Goal: Task Accomplishment & Management: Complete application form

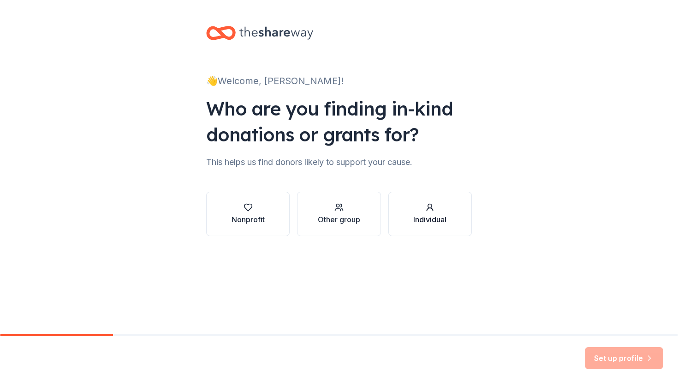
click at [415, 218] on div "Individual" at bounding box center [430, 219] width 33 height 11
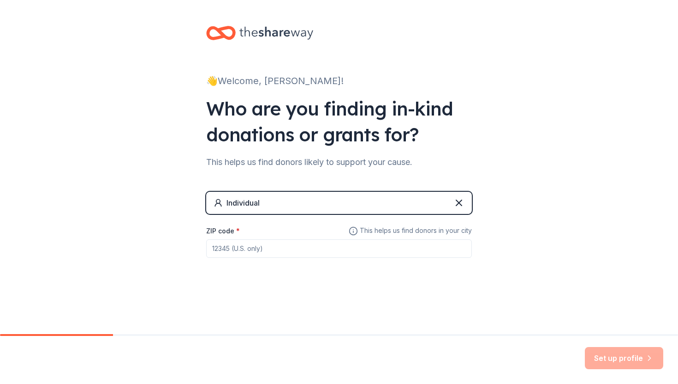
click at [415, 252] on input "ZIP code *" at bounding box center [339, 248] width 266 height 18
click at [459, 198] on icon at bounding box center [459, 202] width 11 height 11
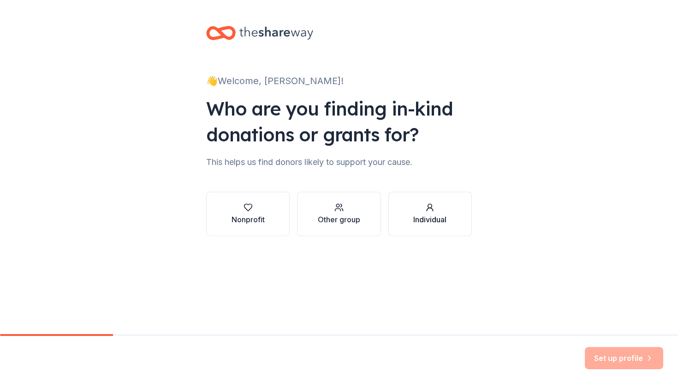
click at [431, 221] on div "Individual" at bounding box center [430, 219] width 33 height 11
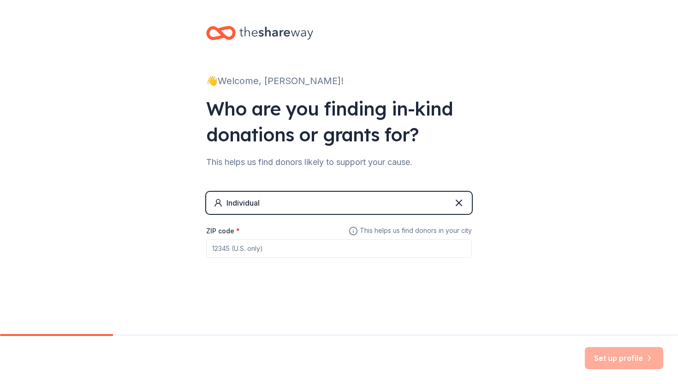
click at [258, 251] on input "ZIP code *" at bounding box center [339, 248] width 266 height 18
type input "94015"
click at [633, 355] on button "Set up profile" at bounding box center [624, 358] width 78 height 22
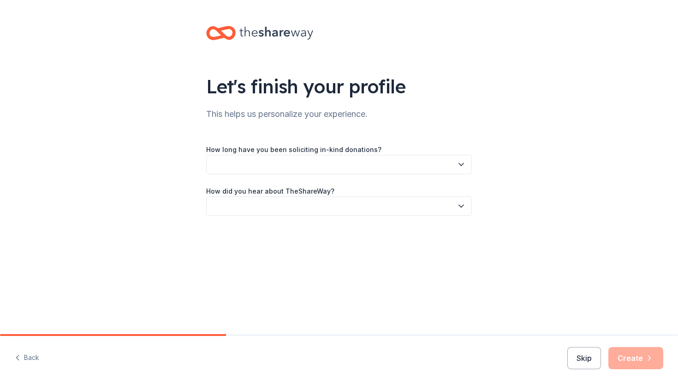
click at [406, 168] on button "button" at bounding box center [339, 164] width 266 height 19
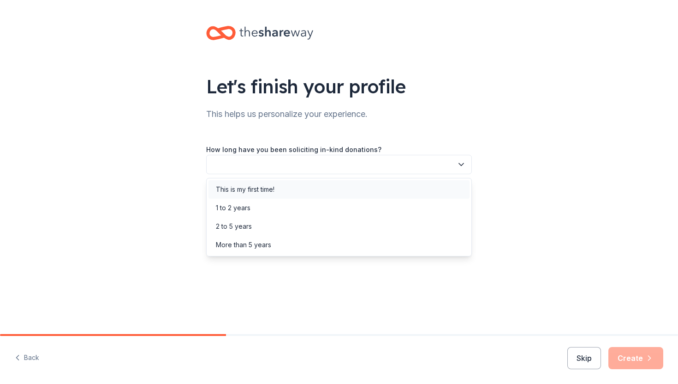
click at [401, 187] on div "This is my first time!" at bounding box center [339, 189] width 261 height 18
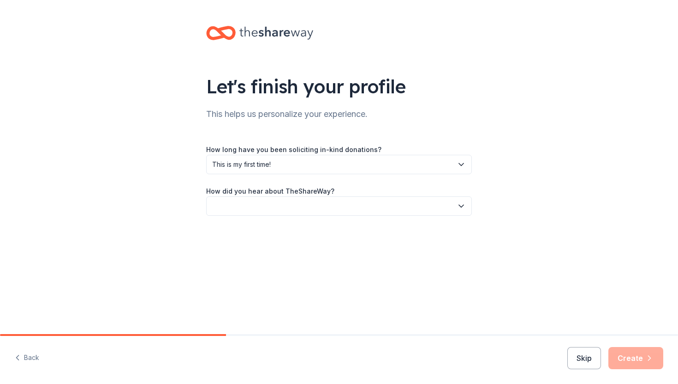
click at [395, 210] on button "button" at bounding box center [339, 205] width 266 height 19
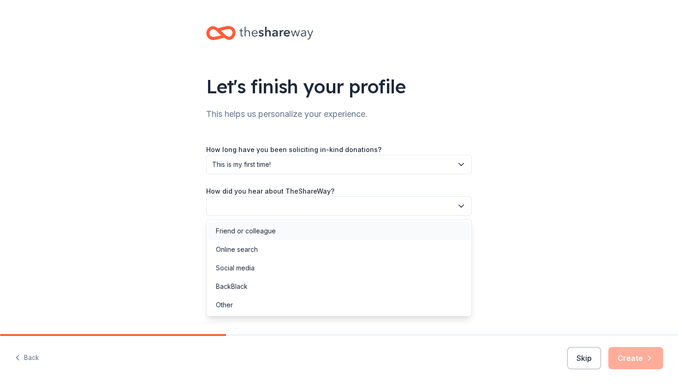
click at [378, 234] on div "Friend or colleague" at bounding box center [339, 231] width 261 height 18
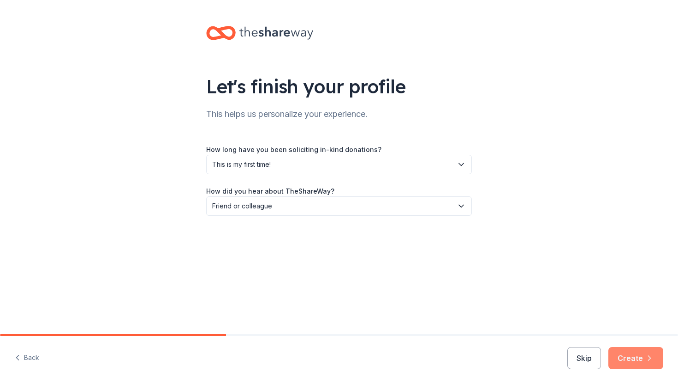
click at [624, 364] on button "Create" at bounding box center [636, 358] width 55 height 22
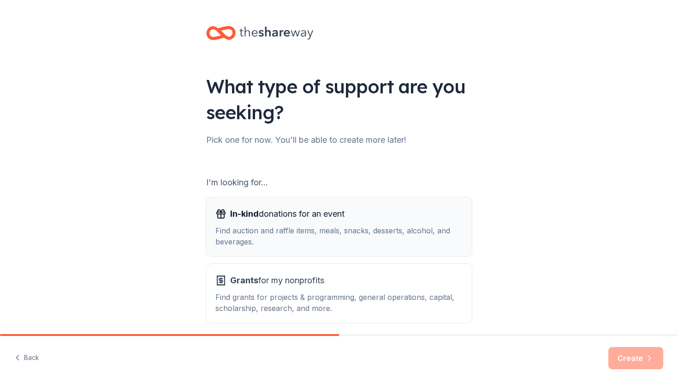
scroll to position [39, 0]
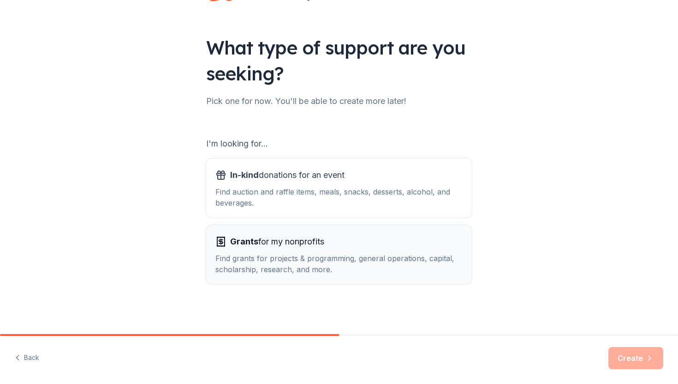
click at [405, 242] on div "Grants for my nonprofits" at bounding box center [339, 241] width 247 height 15
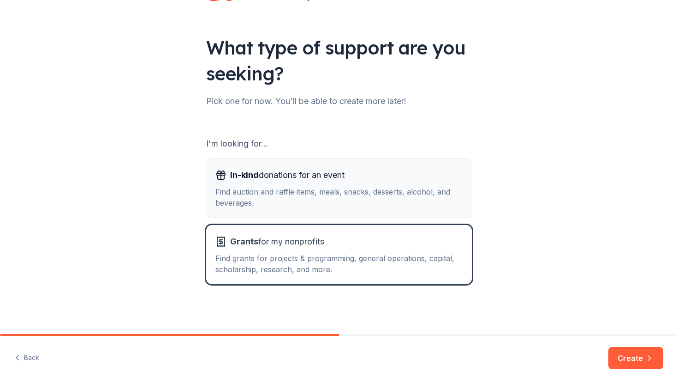
click at [406, 212] on button "In-kind donations for an event Find auction and raffle items, meals, snacks, de…" at bounding box center [339, 187] width 266 height 59
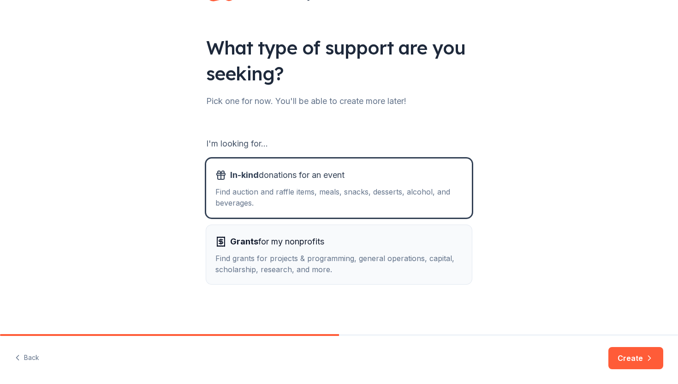
click at [407, 241] on div "Grants for my nonprofits" at bounding box center [339, 241] width 247 height 15
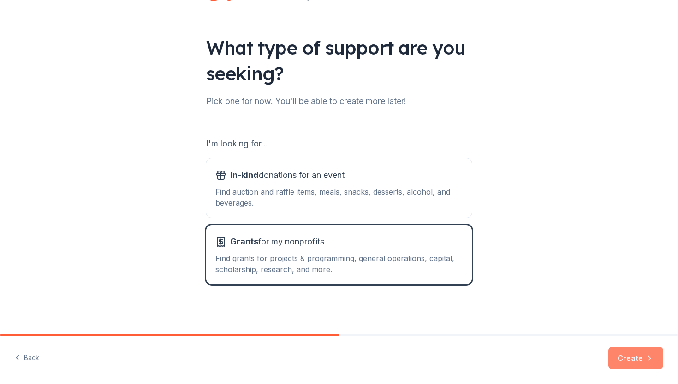
click at [634, 360] on button "Create" at bounding box center [636, 358] width 55 height 22
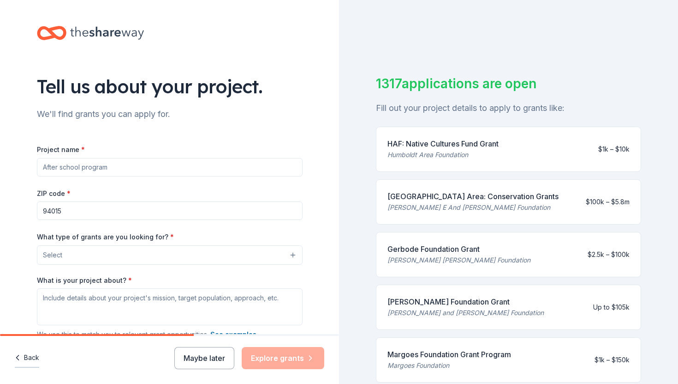
click at [24, 354] on button "Back" at bounding box center [27, 357] width 24 height 19
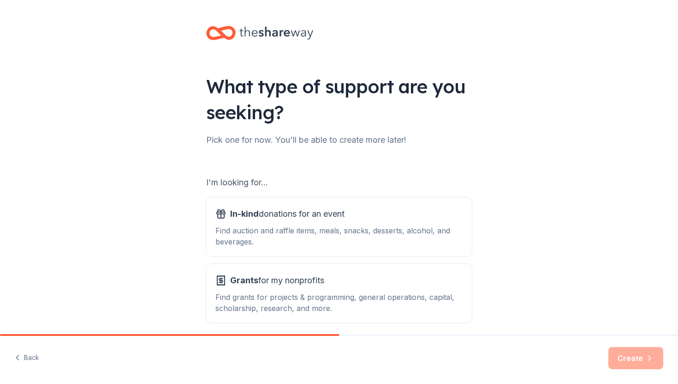
click at [24, 354] on button "Back" at bounding box center [27, 357] width 24 height 19
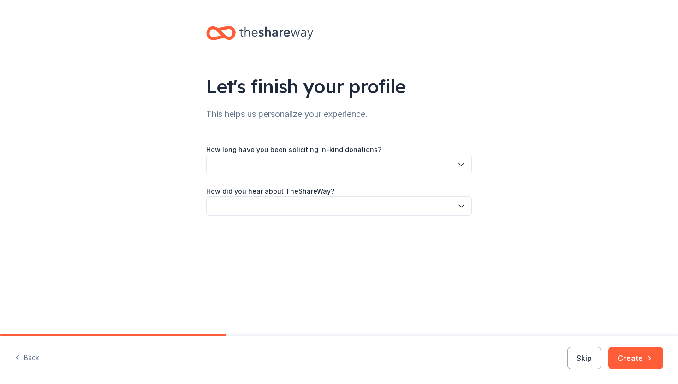
click at [24, 354] on button "Back" at bounding box center [27, 357] width 24 height 19
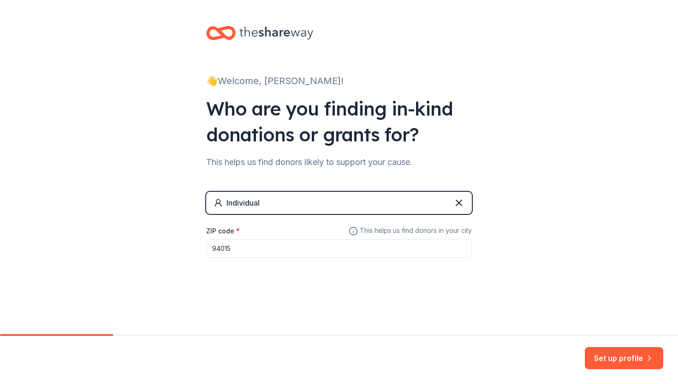
click at [270, 203] on div "Individual" at bounding box center [339, 203] width 266 height 22
click at [456, 200] on icon at bounding box center [459, 202] width 11 height 11
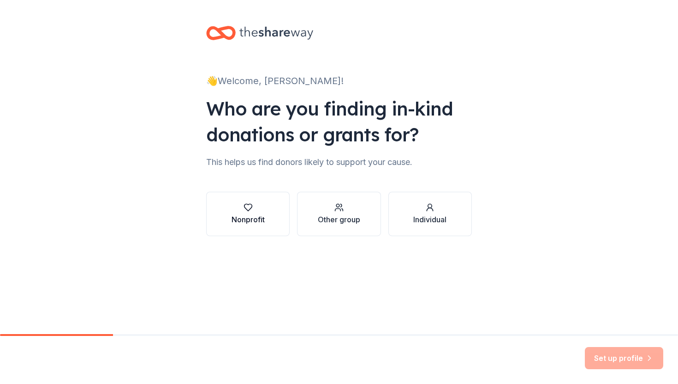
click at [258, 205] on div "button" at bounding box center [248, 207] width 33 height 9
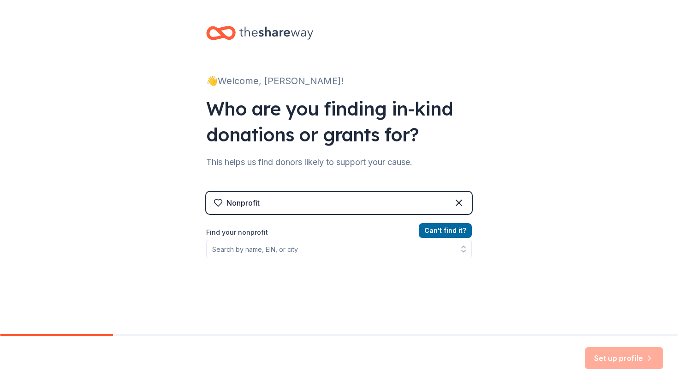
click at [189, 188] on div "👋 Welcome, [PERSON_NAME]! Who are you finding in-kind donations or grants for? …" at bounding box center [339, 197] width 678 height 395
click at [291, 207] on div "Nonprofit" at bounding box center [339, 203] width 266 height 22
click at [458, 201] on icon at bounding box center [459, 203] width 6 height 6
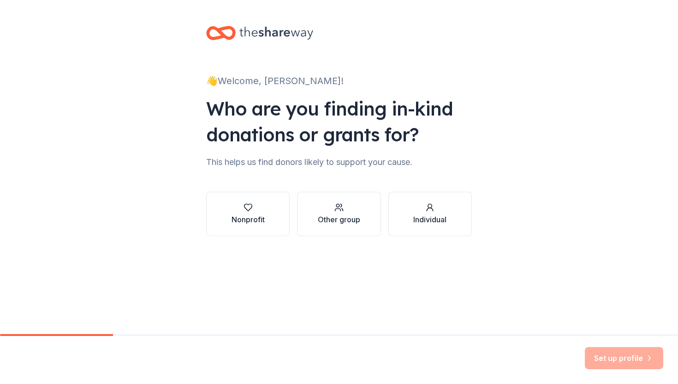
click at [458, 201] on button "Individual" at bounding box center [431, 214] width 84 height 44
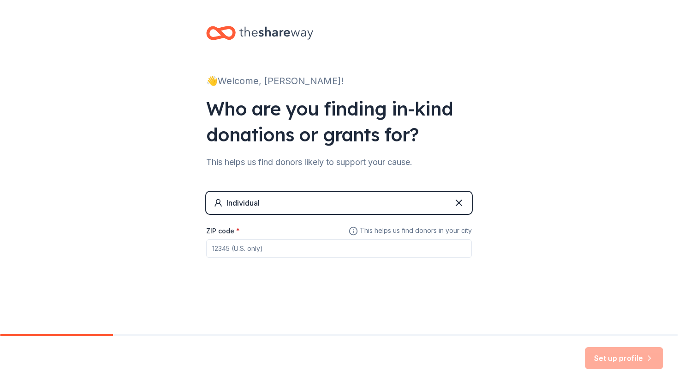
click at [371, 256] on input "ZIP code *" at bounding box center [339, 248] width 266 height 18
type input "94015"
click at [610, 358] on button "Set up profile" at bounding box center [624, 358] width 78 height 22
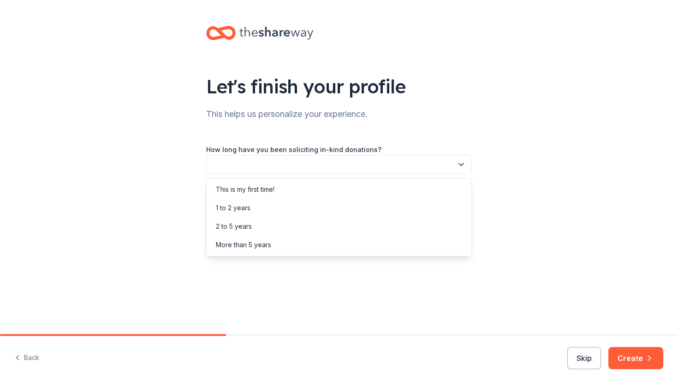
click at [382, 159] on button "button" at bounding box center [339, 164] width 266 height 19
click at [369, 180] on div "This is my first time!" at bounding box center [339, 189] width 261 height 18
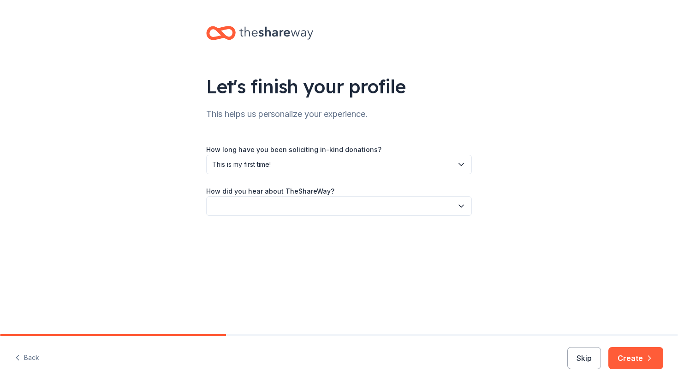
click at [360, 216] on div "Let's finish your profile This helps us personalize your experience. How long h…" at bounding box center [339, 130] width 295 height 260
click at [347, 208] on button "button" at bounding box center [339, 205] width 266 height 19
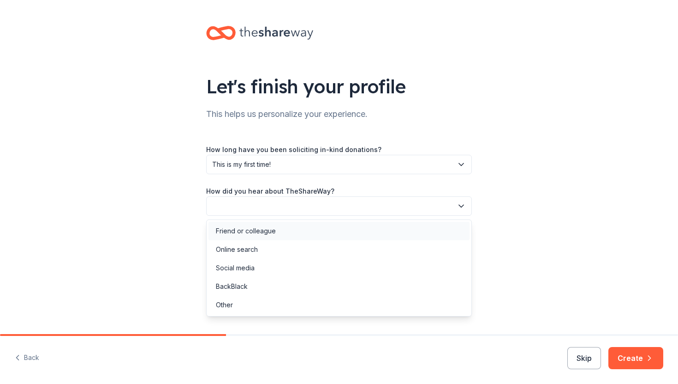
click at [318, 225] on div "Friend or colleague" at bounding box center [339, 231] width 261 height 18
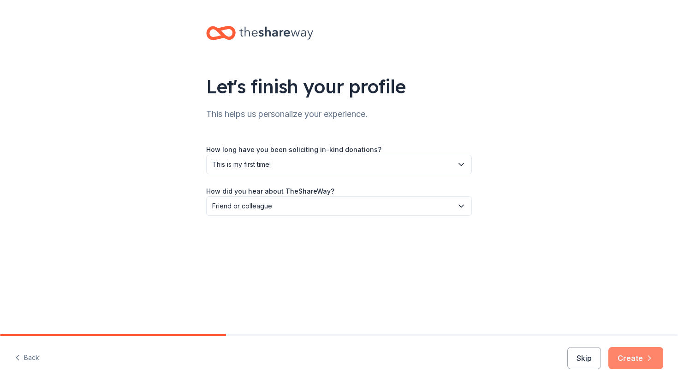
click at [646, 362] on button "Create" at bounding box center [636, 358] width 55 height 22
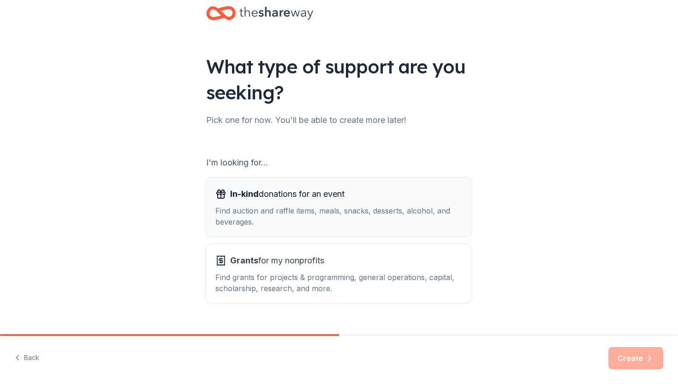
scroll to position [28, 0]
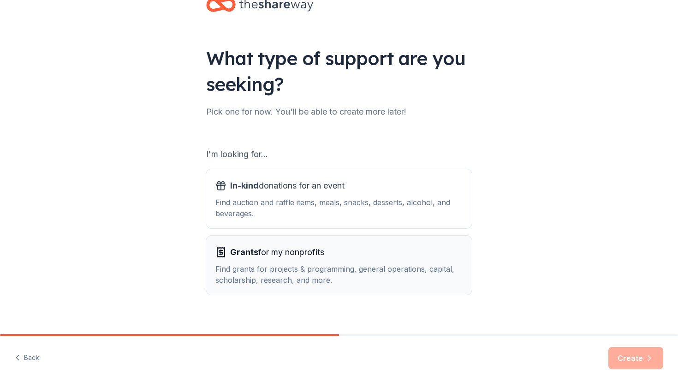
click at [462, 258] on div "Grants for my nonprofits" at bounding box center [339, 252] width 247 height 15
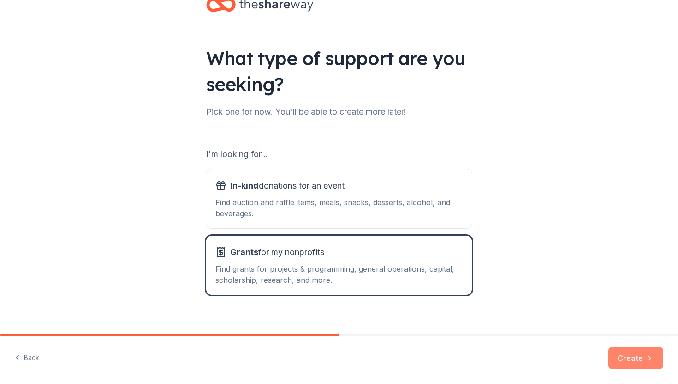
click at [635, 359] on button "Create" at bounding box center [636, 358] width 55 height 22
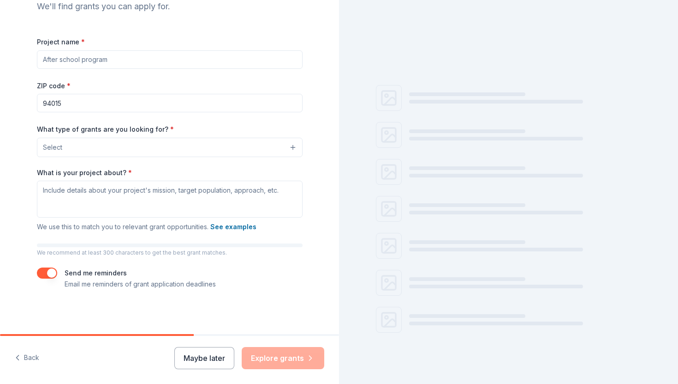
scroll to position [11, 0]
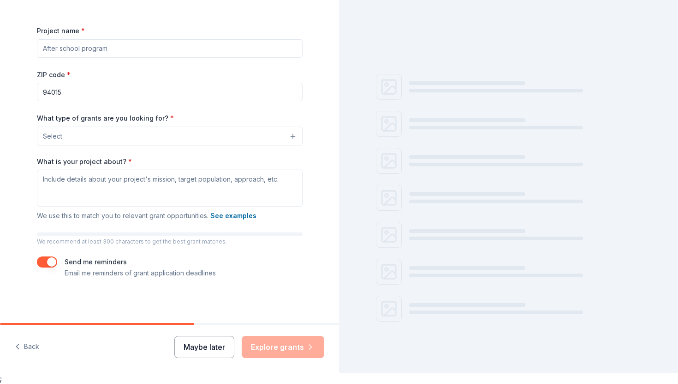
click at [208, 339] on button "Maybe later" at bounding box center [204, 347] width 60 height 22
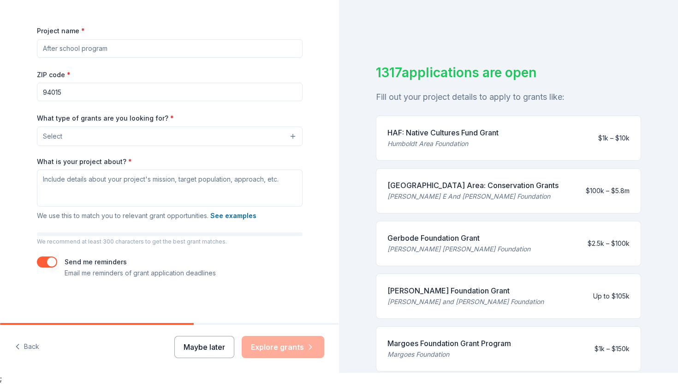
click at [213, 346] on button "Maybe later" at bounding box center [204, 347] width 60 height 22
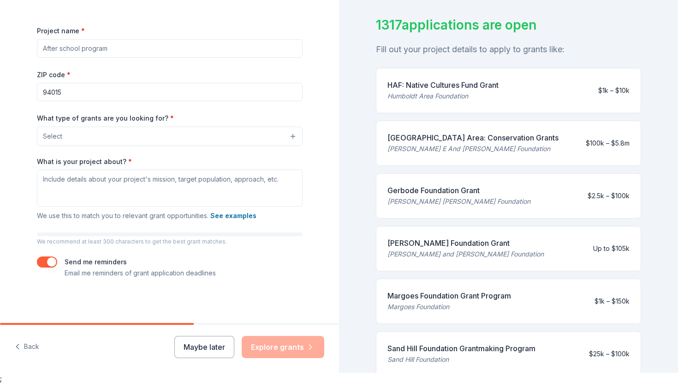
scroll to position [48, 0]
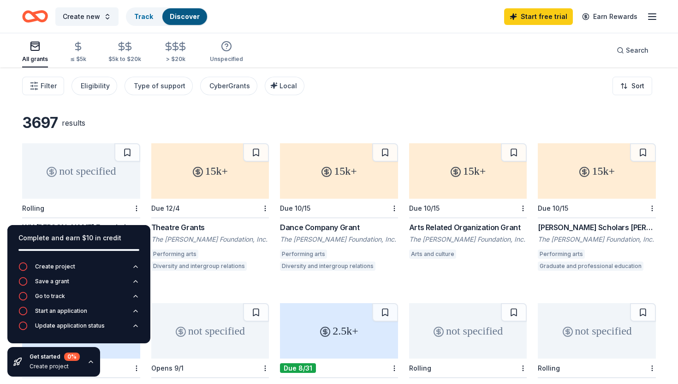
click at [158, 103] on div "Filter Eligibility Type of support CyberGrants Local Sort" at bounding box center [339, 85] width 678 height 37
click at [170, 121] on div "3697 results" at bounding box center [339, 123] width 634 height 18
click at [74, 47] on icon "button" at bounding box center [78, 46] width 11 height 11
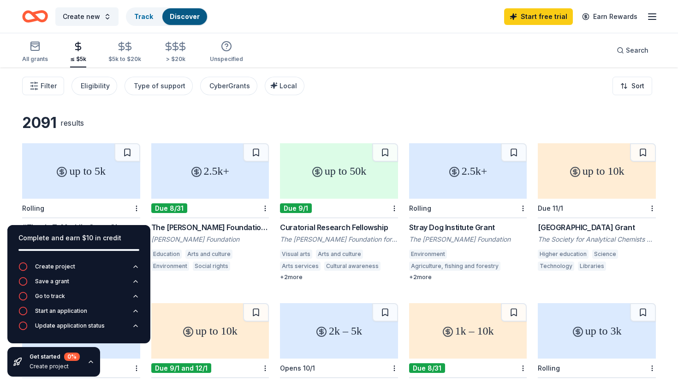
click at [91, 360] on icon "button" at bounding box center [90, 361] width 7 height 7
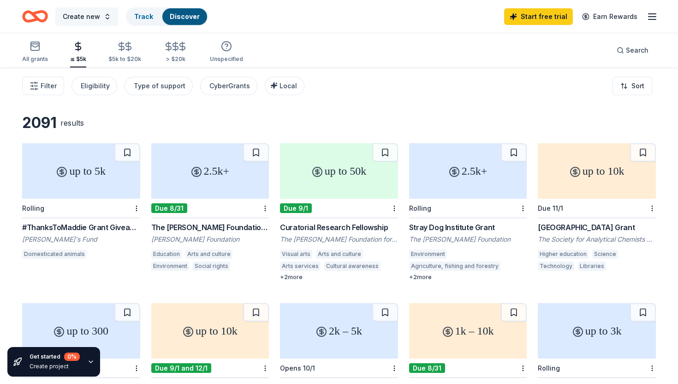
click at [100, 16] on button "Create new" at bounding box center [86, 16] width 63 height 18
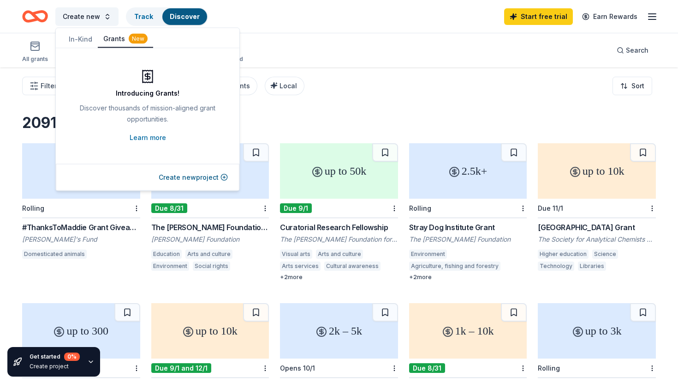
click at [86, 39] on button "In-Kind" at bounding box center [80, 39] width 35 height 17
click at [107, 36] on button "Grants New" at bounding box center [125, 39] width 55 height 18
click at [80, 34] on button "In-Kind" at bounding box center [80, 39] width 35 height 18
click at [118, 36] on button "Grants New" at bounding box center [125, 39] width 55 height 17
click at [137, 18] on link "Track" at bounding box center [143, 16] width 19 height 8
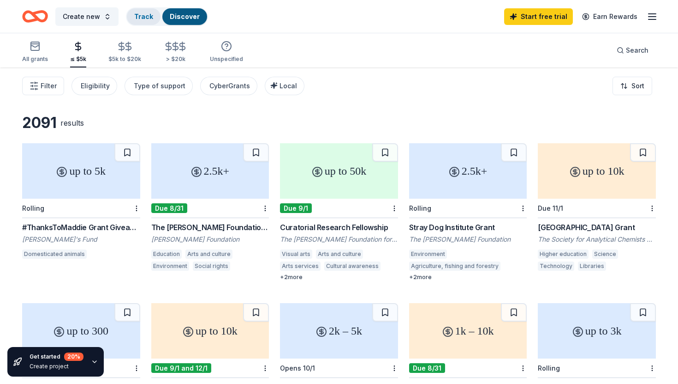
click at [137, 17] on link "Track" at bounding box center [143, 16] width 19 height 8
click at [251, 18] on div "Create new Track Discover Start free trial Earn Rewards" at bounding box center [339, 17] width 634 height 22
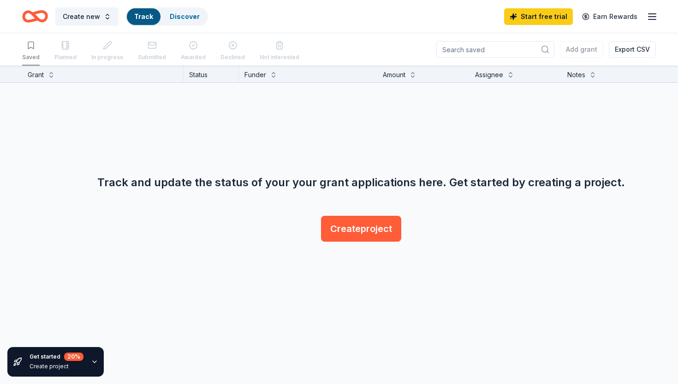
scroll to position [0, 0]
click at [184, 15] on link "Discover" at bounding box center [185, 16] width 30 height 8
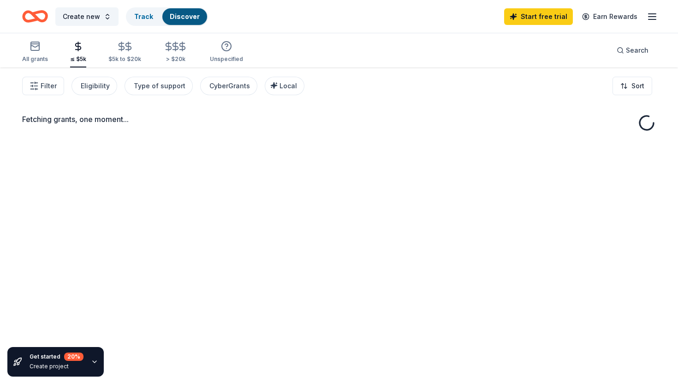
click at [186, 19] on link "Discover" at bounding box center [185, 16] width 30 height 8
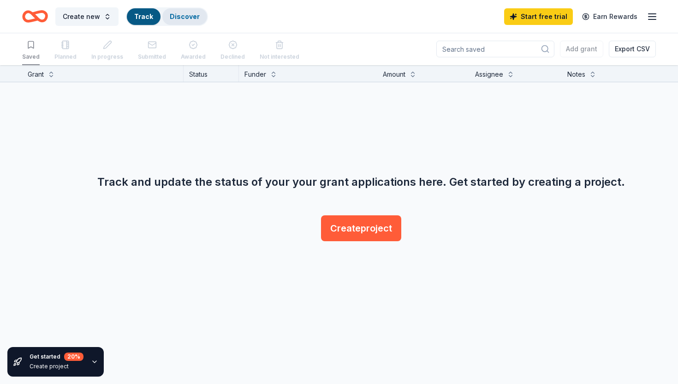
click at [184, 11] on div "Discover" at bounding box center [184, 16] width 45 height 17
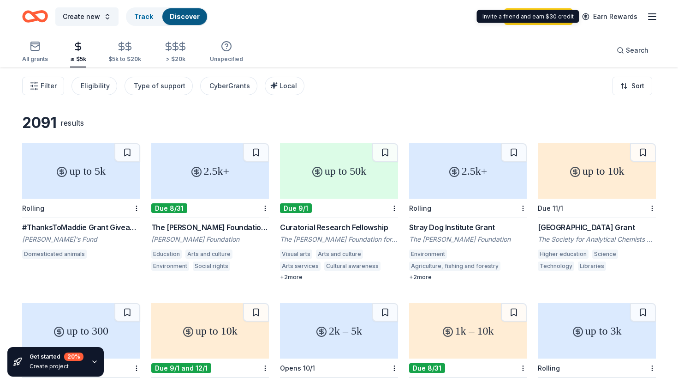
click at [653, 19] on line "button" at bounding box center [652, 19] width 7 height 0
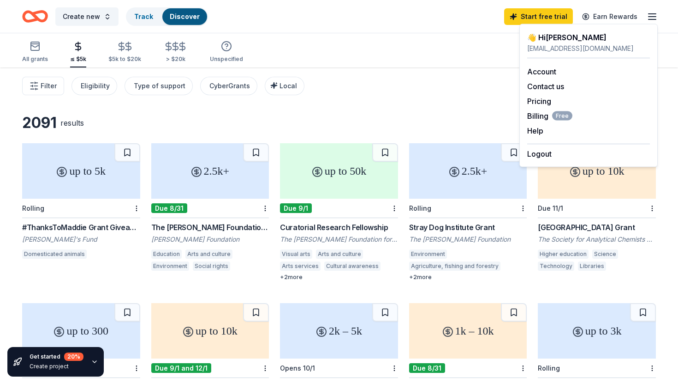
click at [425, 71] on div "Filter Eligibility Type of support CyberGrants Local Sort" at bounding box center [339, 85] width 678 height 37
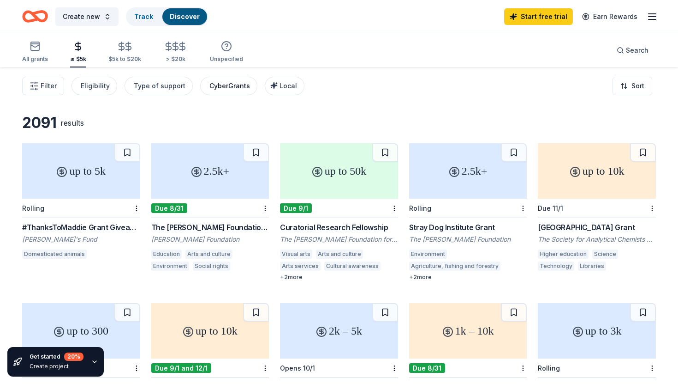
click at [228, 83] on div "CyberGrants" at bounding box center [230, 85] width 41 height 11
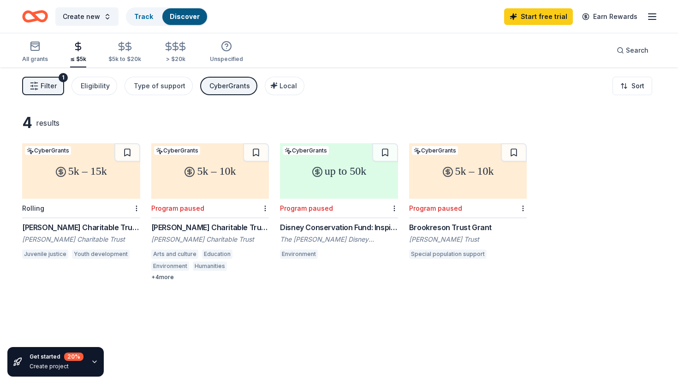
click at [227, 85] on div "CyberGrants" at bounding box center [230, 85] width 41 height 11
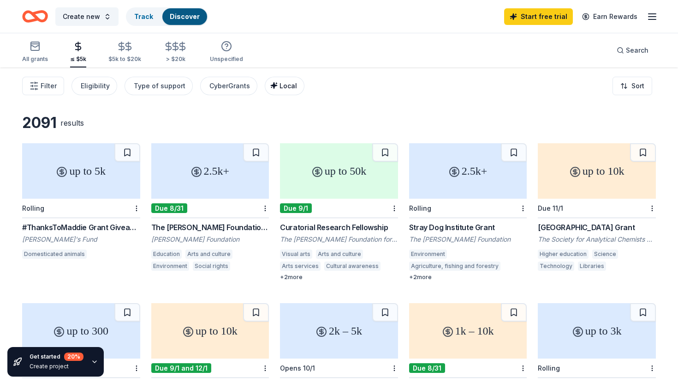
click at [281, 86] on span "Local" at bounding box center [289, 86] width 18 height 8
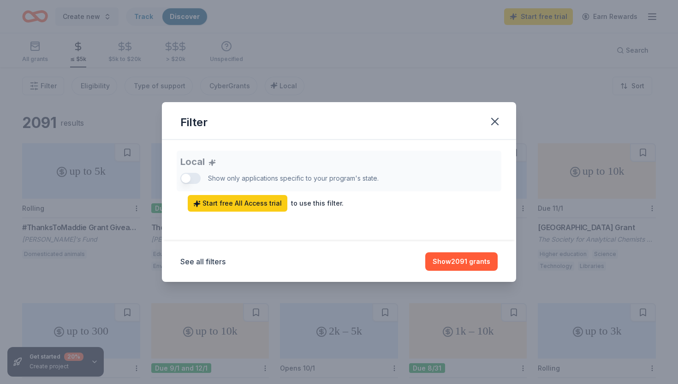
click at [282, 85] on div "Filter Local Show only applications specific to your program's state. Start fre…" at bounding box center [339, 192] width 678 height 384
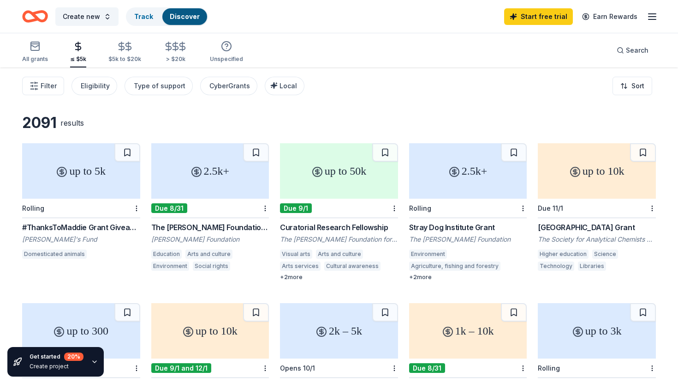
click at [292, 36] on div "All grants ≤ $5k $5k to $20k > $20k Unspecified Search" at bounding box center [339, 50] width 634 height 34
click at [135, 18] on link "Track" at bounding box center [143, 16] width 19 height 8
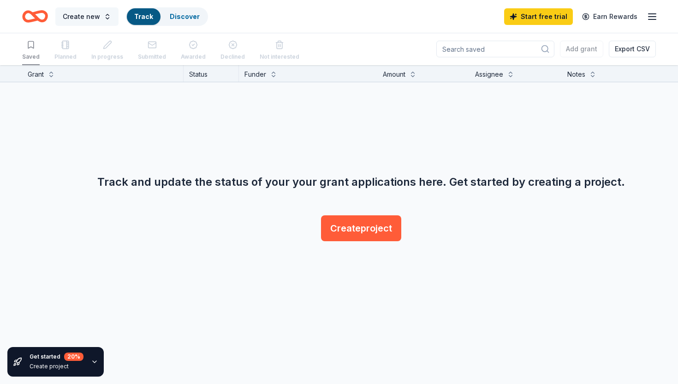
click at [81, 16] on span "Create new" at bounding box center [81, 16] width 37 height 11
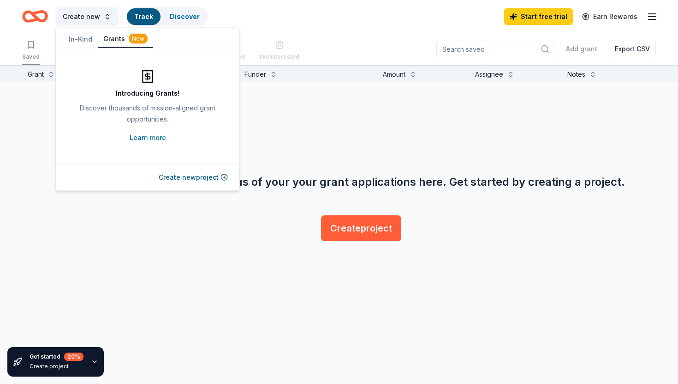
click at [78, 41] on button "In-Kind" at bounding box center [80, 39] width 35 height 17
click at [113, 40] on button "Grants New" at bounding box center [125, 39] width 55 height 17
click at [296, 40] on div "Saved Planned In progress Submitted Awarded Declined Not interested Add grant E…" at bounding box center [339, 49] width 634 height 32
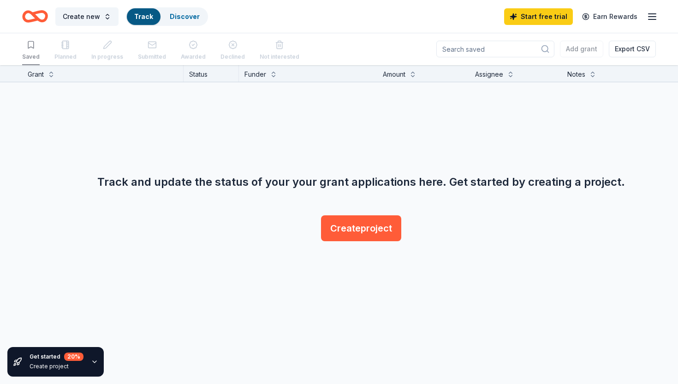
click at [216, 133] on div "Track and update the status of your your grant applications here. Get started b…" at bounding box center [361, 163] width 678 height 162
click at [339, 224] on button "Create project" at bounding box center [361, 228] width 80 height 26
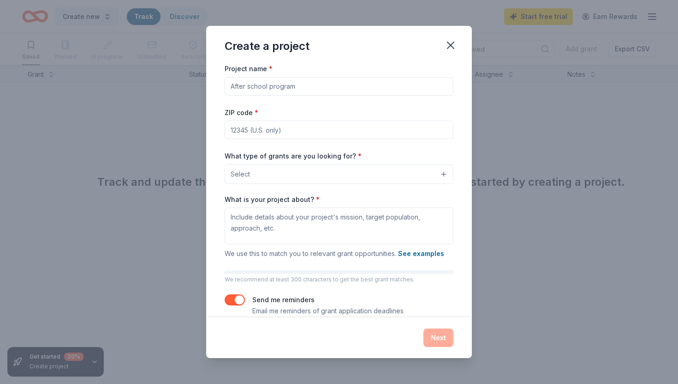
scroll to position [14, 0]
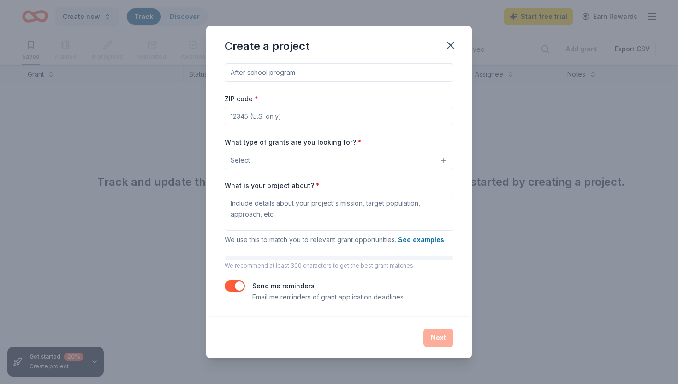
click at [361, 84] on div "Project name * ZIP code * What type of grants are you looking for? * Select Wha…" at bounding box center [339, 175] width 229 height 253
click at [352, 66] on input "Project name *" at bounding box center [339, 72] width 229 height 18
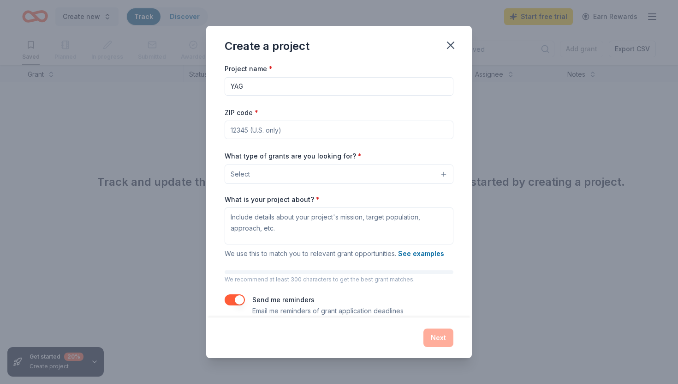
click at [230, 89] on input "YAG" at bounding box center [339, 86] width 229 height 18
type input "DCYHC YAG"
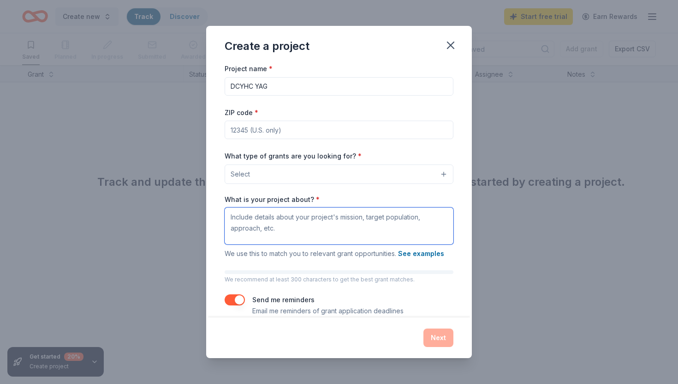
click at [259, 232] on textarea "What is your project about? *" at bounding box center [339, 225] width 229 height 37
type textarea "o"
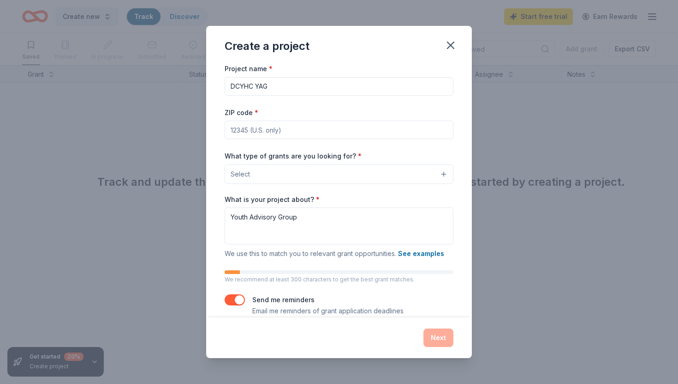
click at [275, 171] on button "Select" at bounding box center [339, 173] width 229 height 19
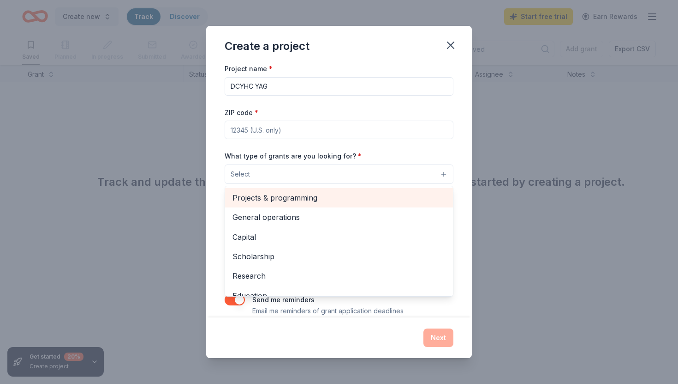
click at [305, 194] on span "Projects & programming" at bounding box center [339, 198] width 213 height 12
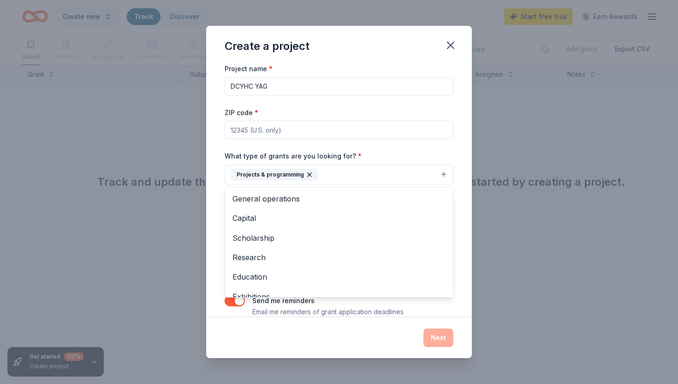
click at [220, 203] on div "Project name * DCYHC YAG ZIP code * What type of grants are you looking for? * …" at bounding box center [339, 190] width 266 height 254
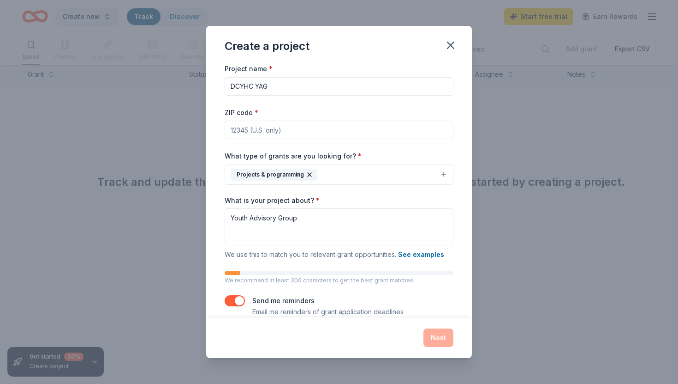
scroll to position [15, 0]
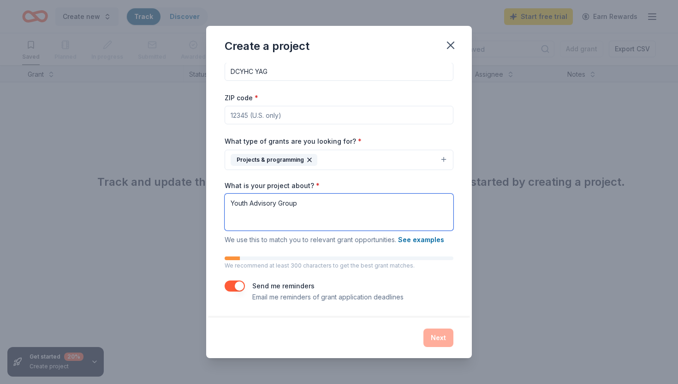
click at [330, 201] on textarea "Youth Advisory Group" at bounding box center [339, 211] width 229 height 37
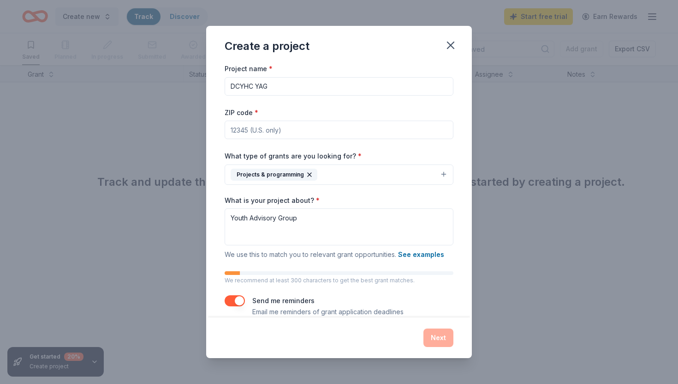
click at [233, 303] on button "button" at bounding box center [235, 300] width 20 height 11
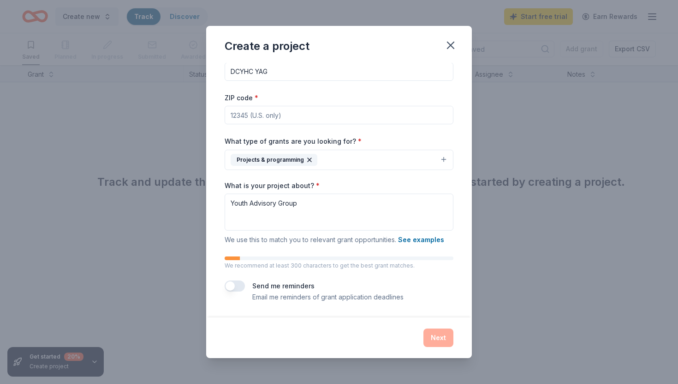
click at [437, 336] on div "Next" at bounding box center [339, 337] width 229 height 18
click at [341, 207] on textarea "Youth Advisory Group" at bounding box center [339, 211] width 229 height 37
type textarea "Y"
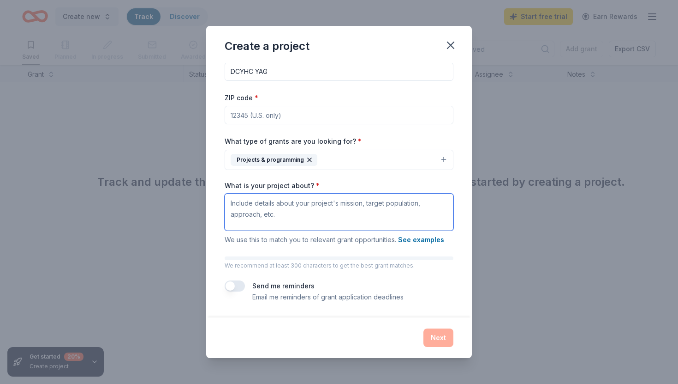
click at [293, 218] on textarea "What is your project about? *" at bounding box center [339, 211] width 229 height 37
paste textarea "The Youth Advisory Group (YAG) at the [GEOGRAPHIC_DATA] is a newly formed, yout…"
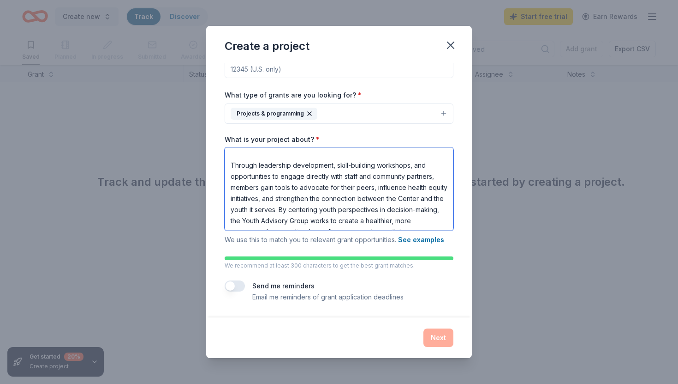
scroll to position [0, 0]
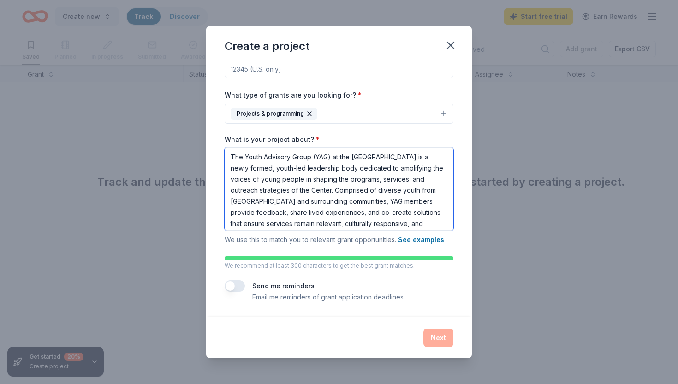
type textarea "The Youth Advisory Group (YAG) at the [GEOGRAPHIC_DATA] is a newly formed, yout…"
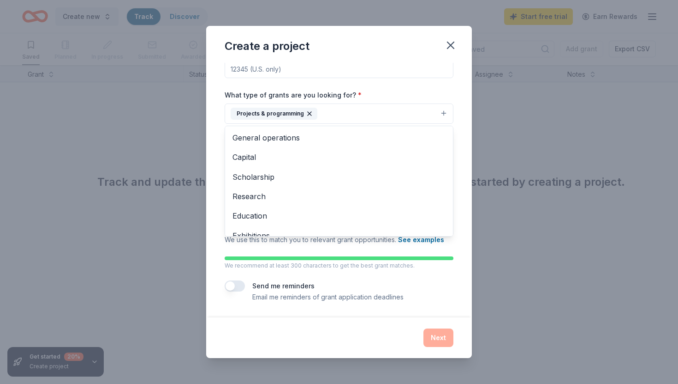
click at [354, 103] on button "Projects & programming" at bounding box center [339, 113] width 229 height 20
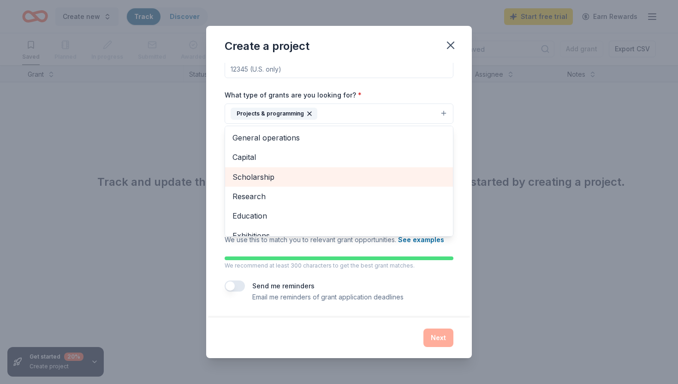
click at [285, 180] on span "Scholarship" at bounding box center [339, 177] width 213 height 12
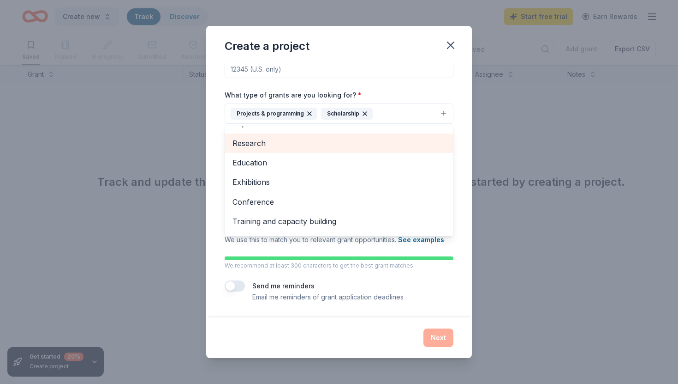
scroll to position [36, 0]
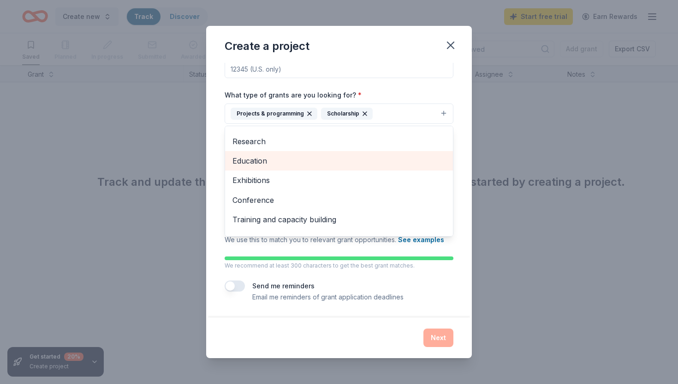
click at [314, 164] on span "Education" at bounding box center [339, 161] width 213 height 12
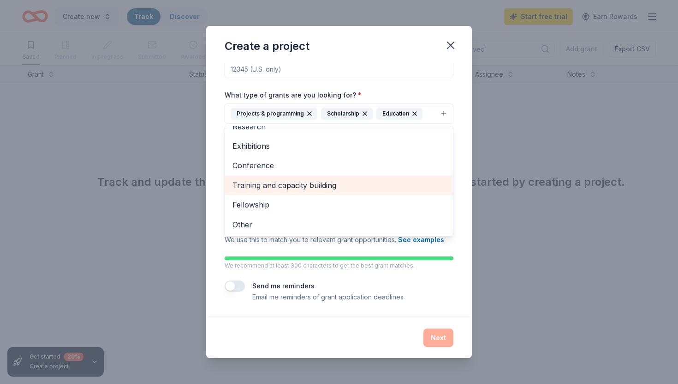
click at [318, 185] on span "Training and capacity building" at bounding box center [339, 185] width 213 height 12
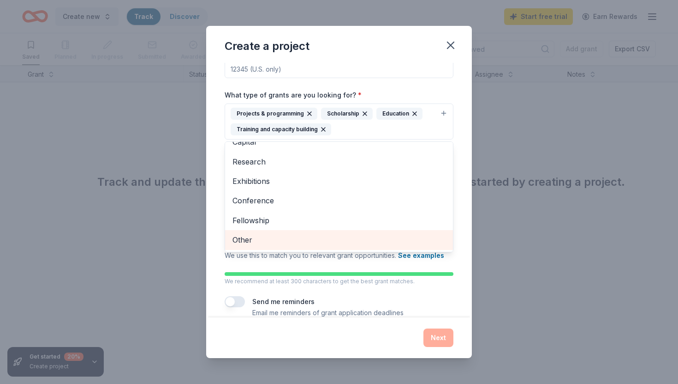
scroll to position [77, 0]
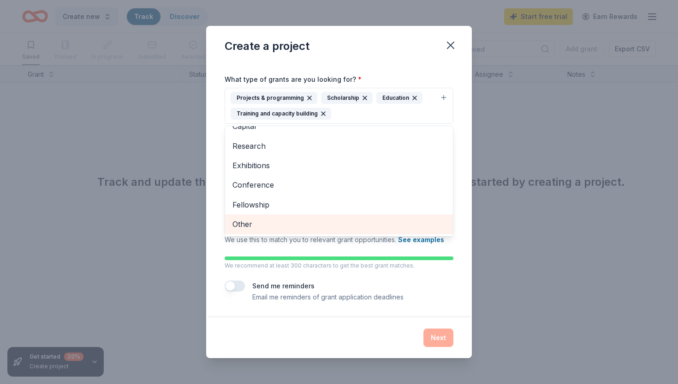
click at [297, 222] on span "Other" at bounding box center [339, 224] width 213 height 12
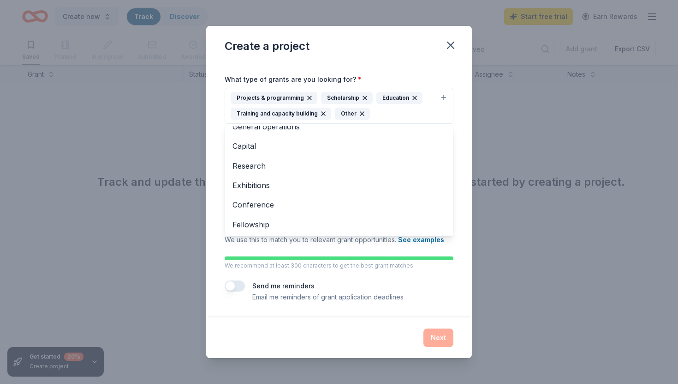
click at [414, 269] on div "Project name * DCYHC YAG ZIP code * What type of grants are you looking for? * …" at bounding box center [339, 144] width 229 height 316
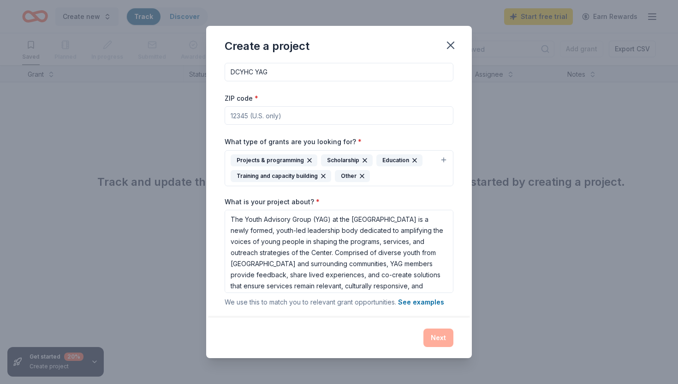
scroll to position [0, 0]
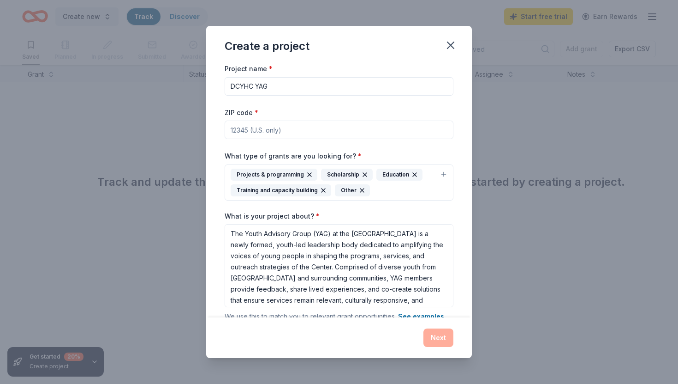
click at [305, 140] on div "Project name * DCYHC YAG ZIP code * What type of grants are you looking for? * …" at bounding box center [339, 221] width 229 height 316
click at [304, 132] on input "ZIP code *" at bounding box center [339, 129] width 229 height 18
type input "94015"
click at [439, 340] on button "Next" at bounding box center [439, 337] width 30 height 18
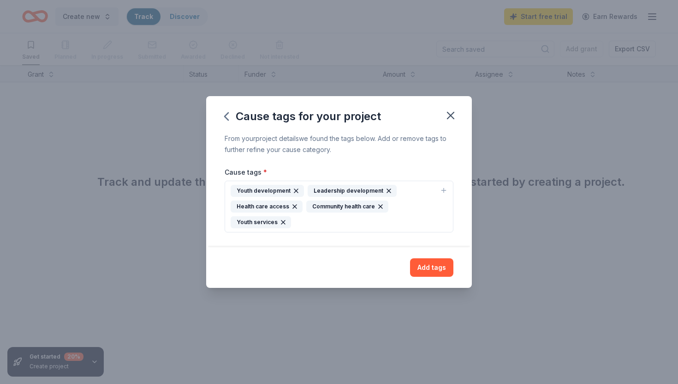
click at [244, 188] on div "Youth development" at bounding box center [267, 191] width 73 height 12
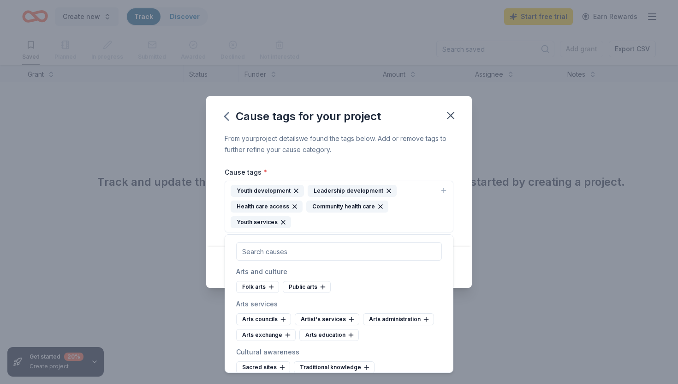
click at [201, 205] on div "Cause tags for your project From your project details we found the tags below. …" at bounding box center [339, 192] width 678 height 384
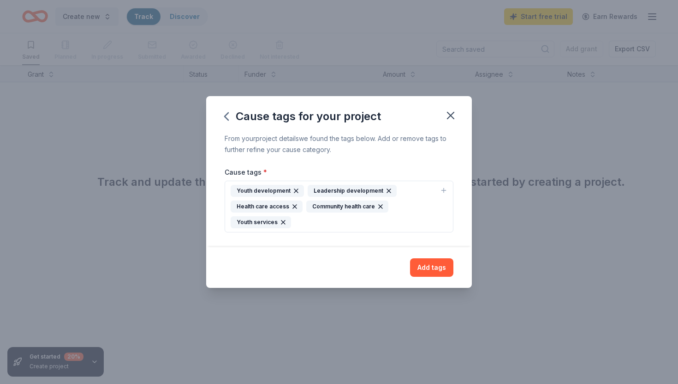
click at [316, 220] on div "Youth development Leadership development Health care access Community health ca…" at bounding box center [334, 206] width 206 height 43
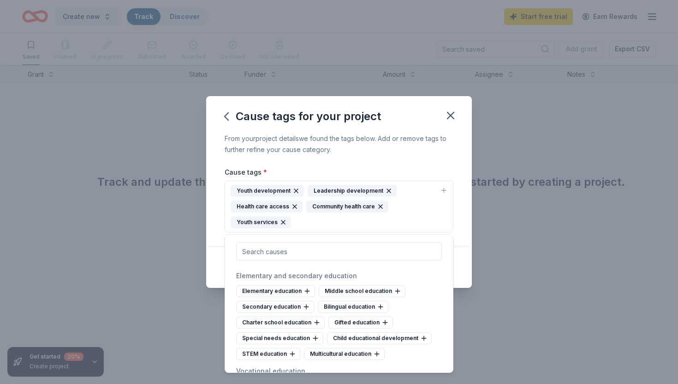
scroll to position [449, 0]
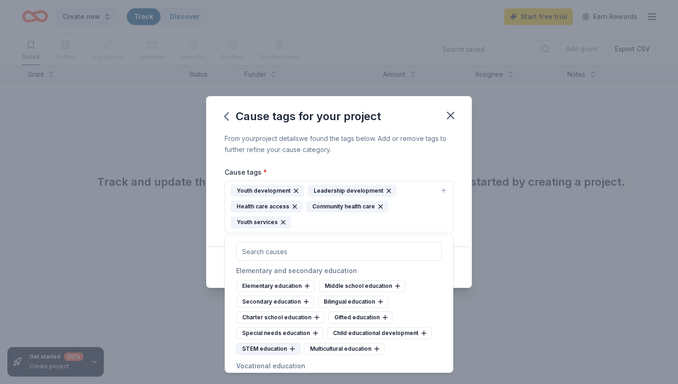
click at [290, 350] on icon at bounding box center [292, 348] width 7 height 7
click at [303, 300] on icon at bounding box center [306, 301] width 7 height 7
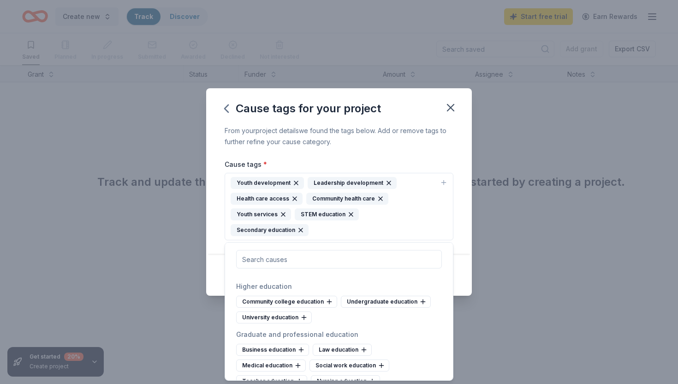
scroll to position [571, 0]
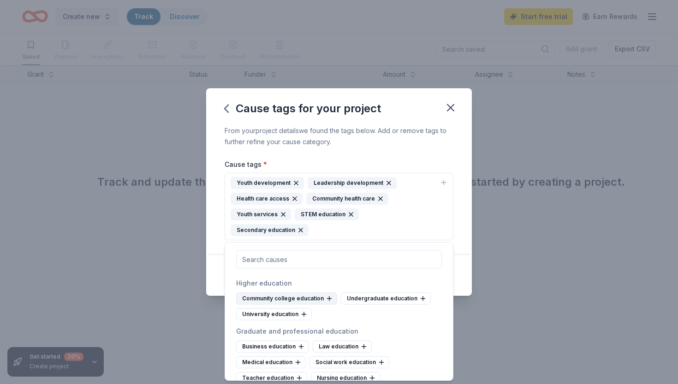
click at [329, 296] on icon at bounding box center [329, 297] width 7 height 7
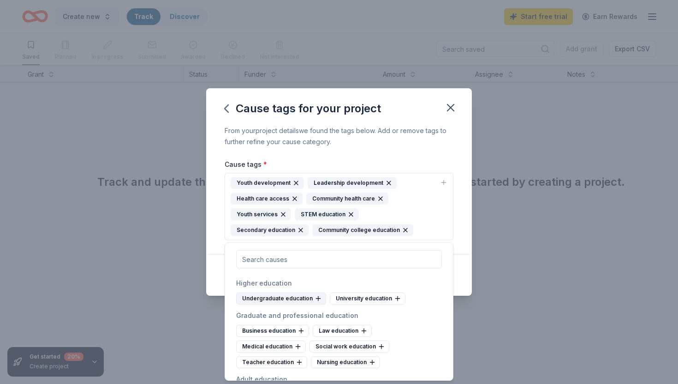
click at [319, 295] on icon at bounding box center [318, 297] width 7 height 7
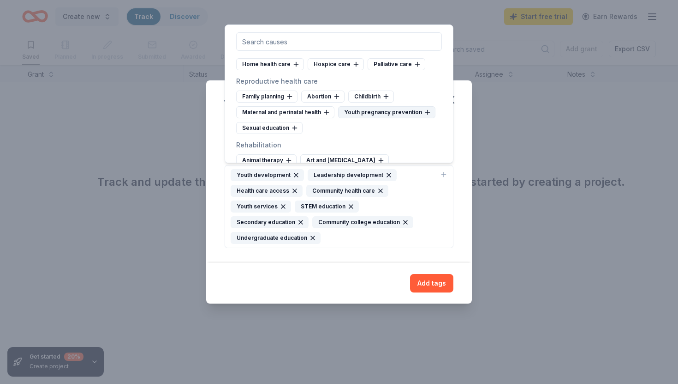
scroll to position [1417, 0]
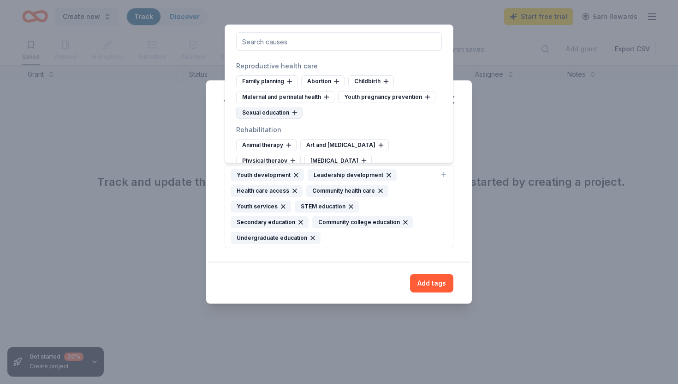
click at [293, 114] on icon at bounding box center [294, 112] width 7 height 7
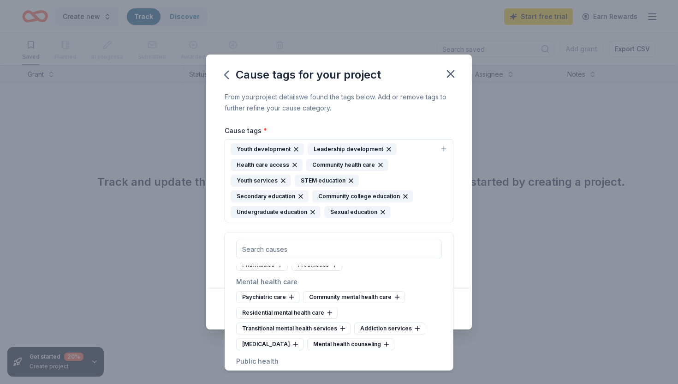
scroll to position [1587, 0]
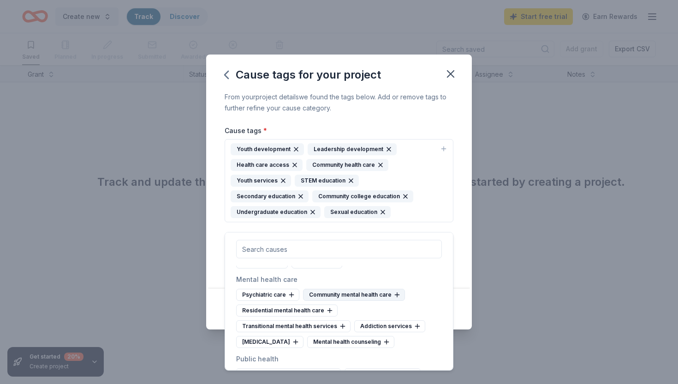
click at [398, 293] on icon at bounding box center [397, 294] width 7 height 7
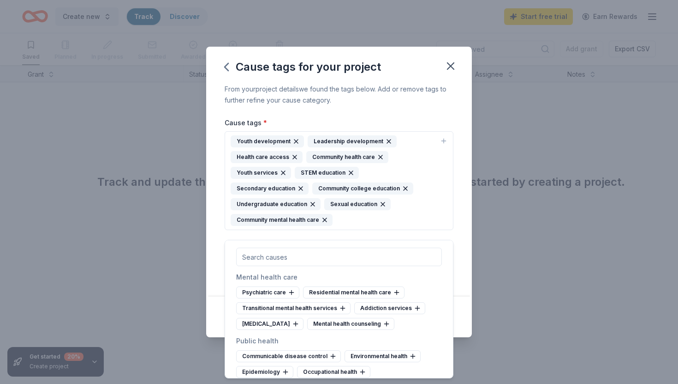
scroll to position [1597, 0]
click at [418, 308] on div "Addiction services" at bounding box center [389, 307] width 71 height 12
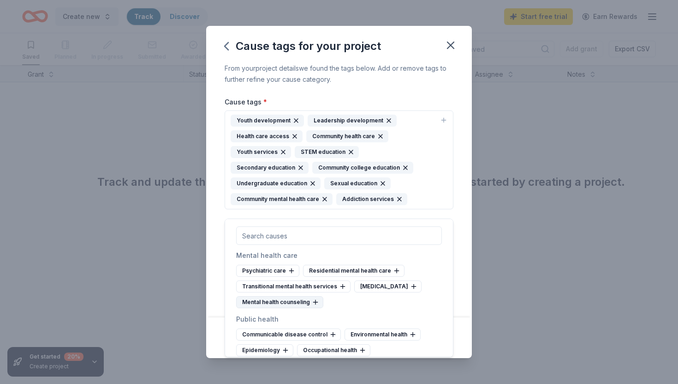
click at [316, 300] on icon at bounding box center [316, 302] width 0 height 4
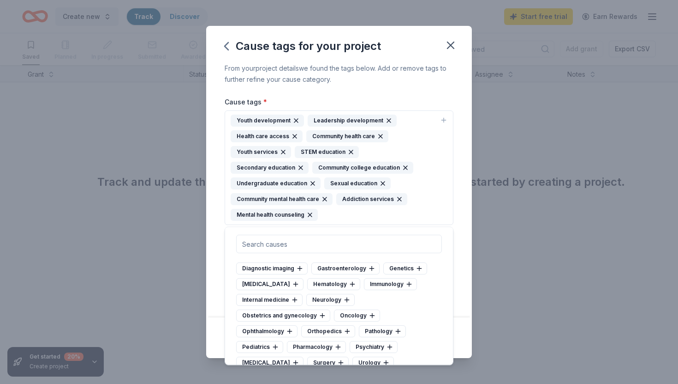
scroll to position [1751, 0]
click at [464, 287] on div "From your project details we found the tags below. Add or remove tags to furthe…" at bounding box center [339, 190] width 266 height 254
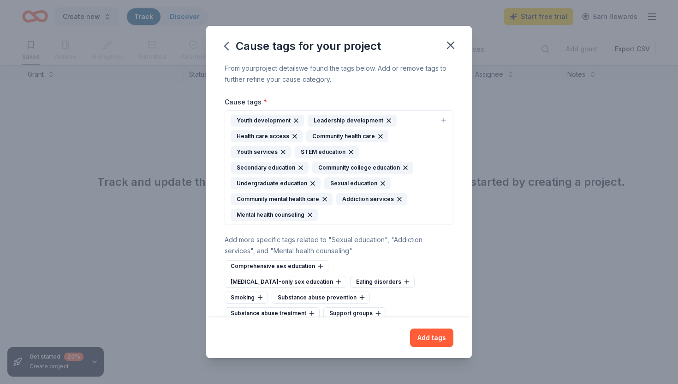
scroll to position [16, 0]
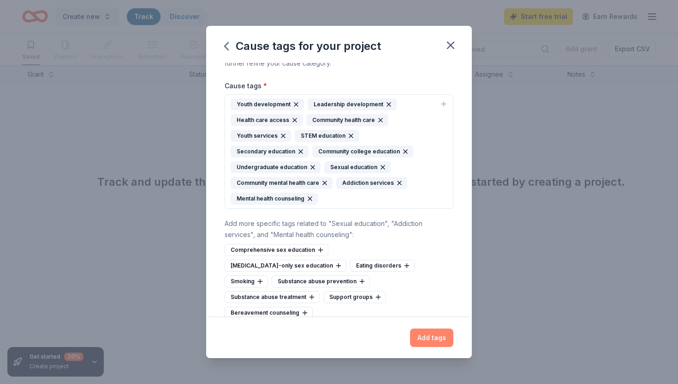
click at [436, 344] on button "Add tags" at bounding box center [431, 337] width 43 height 18
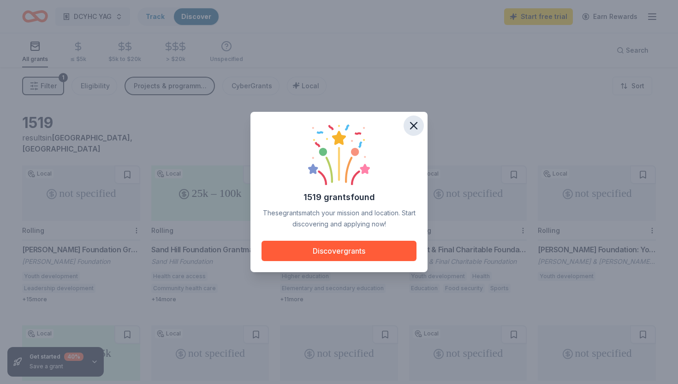
click at [416, 123] on icon "button" at bounding box center [414, 125] width 6 height 6
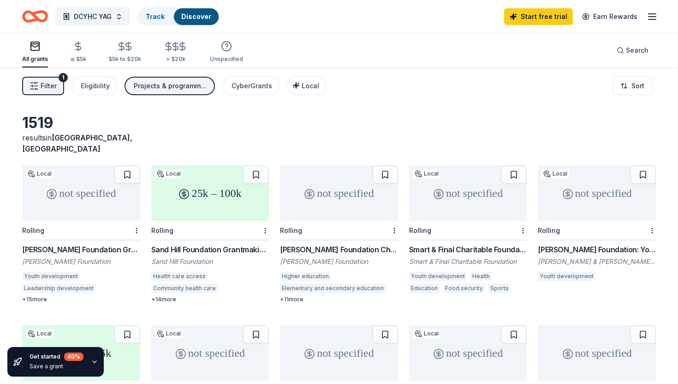
click at [182, 126] on div "1519 results in [GEOGRAPHIC_DATA], [GEOGRAPHIC_DATA]" at bounding box center [339, 134] width 634 height 41
click at [85, 18] on span "DCYHC YAG" at bounding box center [93, 16] width 38 height 11
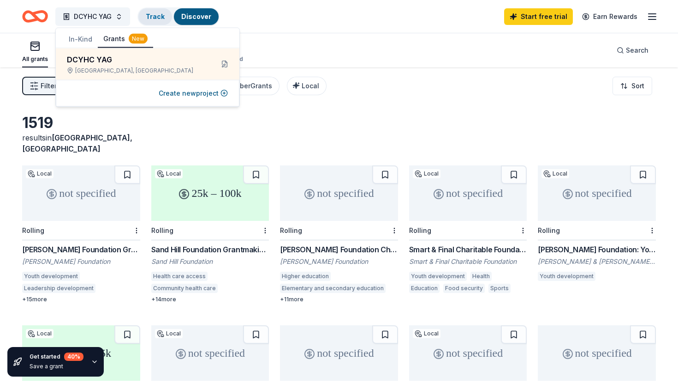
click at [151, 16] on link "Track" at bounding box center [155, 16] width 19 height 8
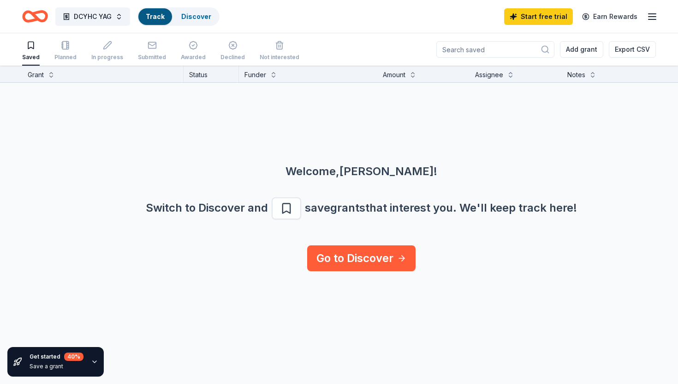
scroll to position [0, 0]
click at [192, 15] on link "Discover" at bounding box center [196, 16] width 30 height 8
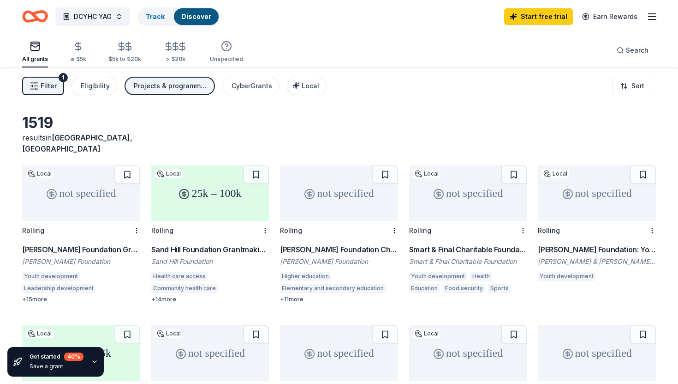
click at [128, 165] on button at bounding box center [127, 174] width 26 height 18
click at [258, 165] on button at bounding box center [256, 174] width 26 height 18
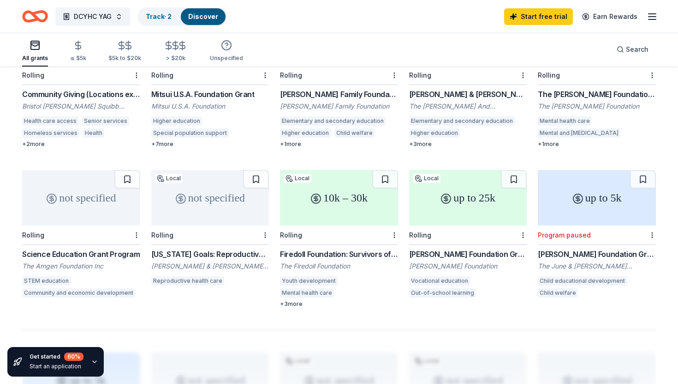
scroll to position [476, 0]
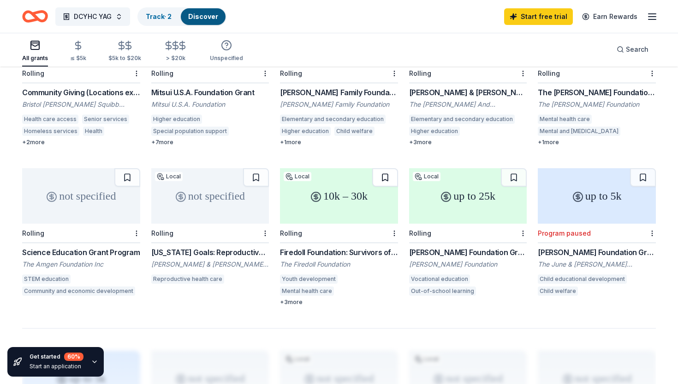
click at [385, 168] on button at bounding box center [385, 177] width 26 height 18
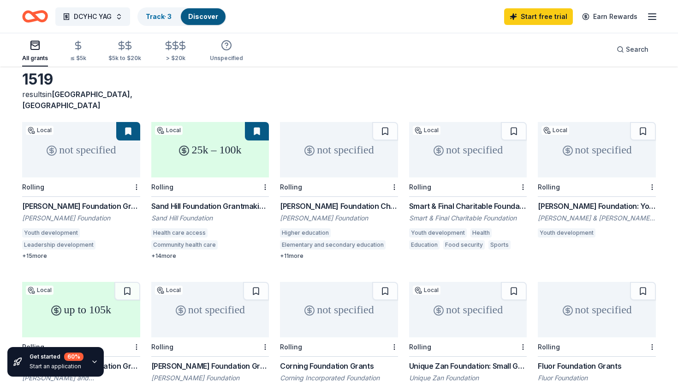
scroll to position [42, 0]
click at [512, 123] on button at bounding box center [514, 132] width 26 height 18
click at [371, 75] on div "1519 results in [GEOGRAPHIC_DATA], [GEOGRAPHIC_DATA]" at bounding box center [339, 91] width 634 height 41
click at [153, 18] on link "Track · 4" at bounding box center [159, 16] width 26 height 8
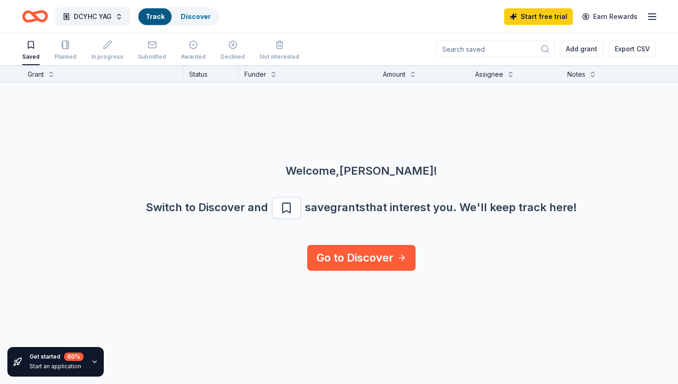
click at [159, 20] on div "Track" at bounding box center [154, 16] width 33 height 17
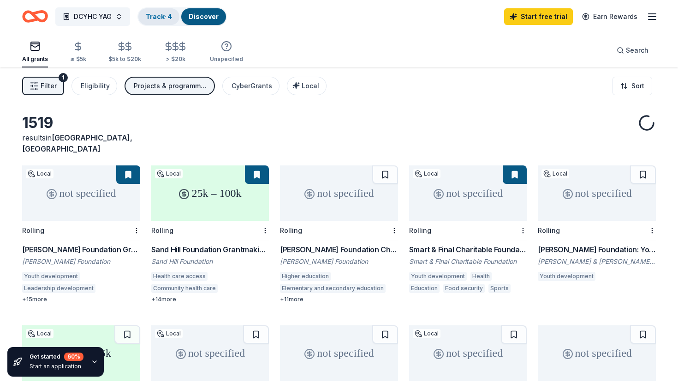
click at [157, 18] on link "Track · 4" at bounding box center [159, 16] width 26 height 8
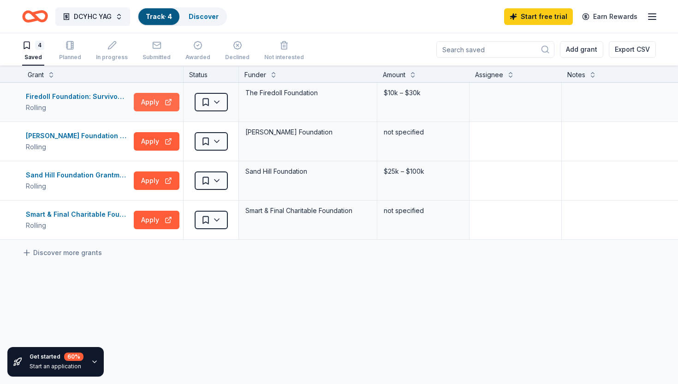
click at [157, 104] on button "Apply" at bounding box center [157, 102] width 46 height 18
click at [502, 105] on textarea at bounding box center [516, 102] width 90 height 37
click at [584, 98] on textarea at bounding box center [631, 102] width 137 height 37
click at [396, 308] on div "Firedoll Foundation: Survivors of [MEDICAL_DATA] Grants Rolling Apply Saved The…" at bounding box center [361, 248] width 723 height 330
click at [101, 15] on span "DCYHC YAG" at bounding box center [93, 16] width 38 height 11
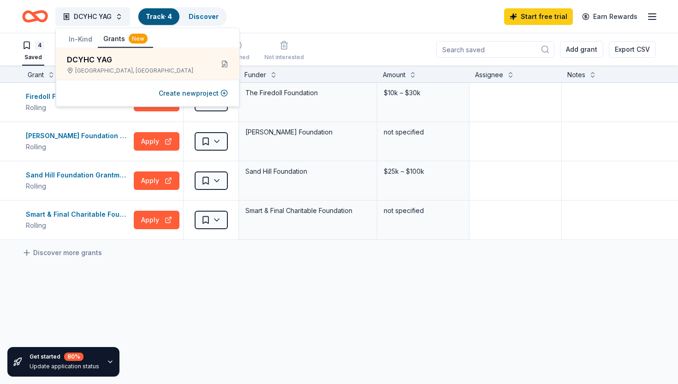
click at [353, 18] on div "DCYHC YAG Track · 4 Discover Start free trial Earn Rewards" at bounding box center [339, 17] width 634 height 22
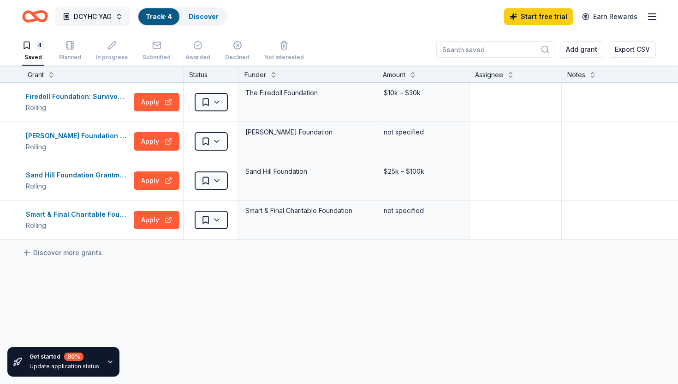
click at [72, 16] on button "DCYHC YAG" at bounding box center [92, 16] width 75 height 18
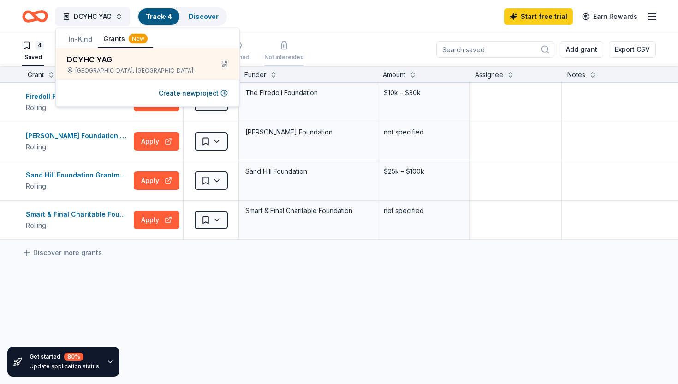
click at [292, 37] on button "Not interested" at bounding box center [284, 51] width 40 height 29
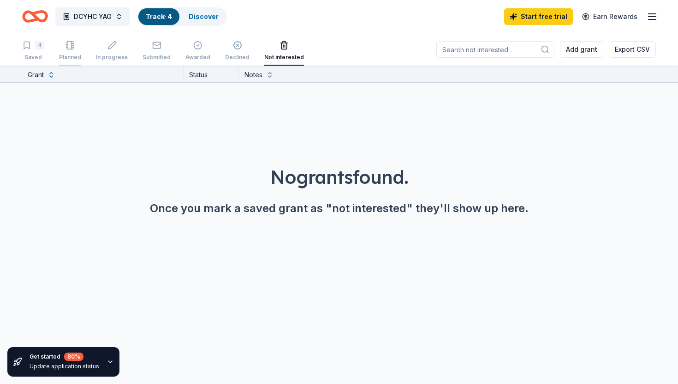
click at [68, 44] on icon "button" at bounding box center [70, 45] width 9 height 9
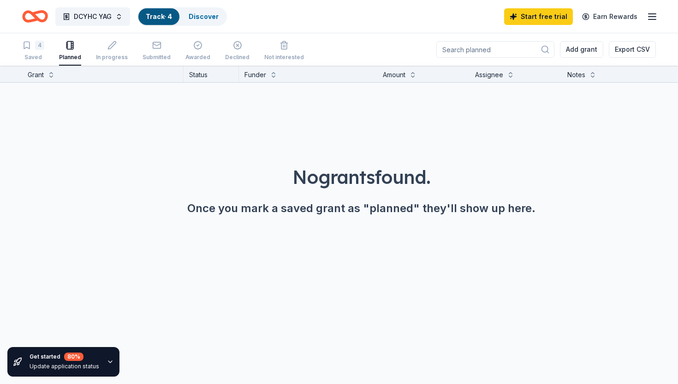
click at [195, 24] on button "Track · 4 Discover" at bounding box center [183, 16] width 90 height 18
click at [202, 14] on link "Discover" at bounding box center [204, 16] width 30 height 8
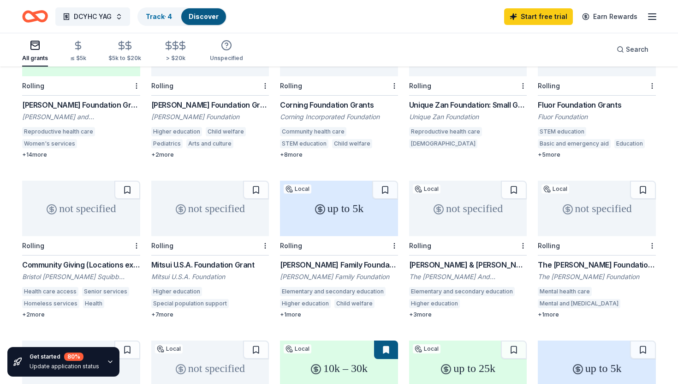
scroll to position [60, 0]
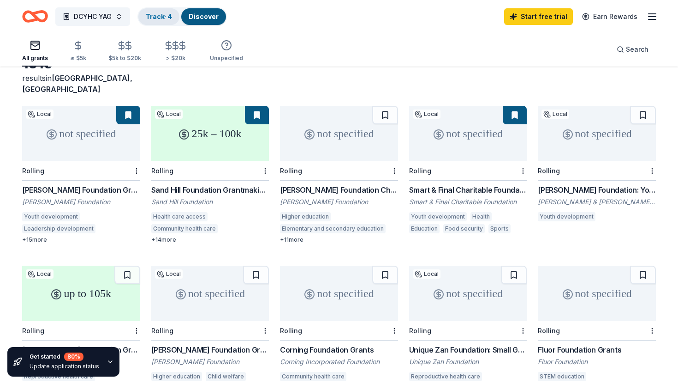
click at [159, 18] on link "Track · 4" at bounding box center [159, 16] width 26 height 8
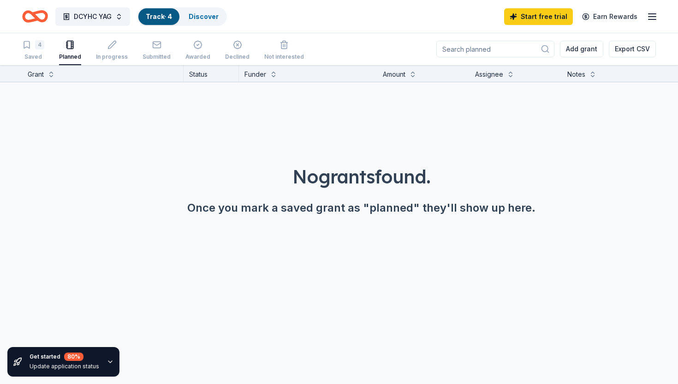
scroll to position [0, 0]
click at [26, 52] on div "4 Saved" at bounding box center [33, 50] width 22 height 20
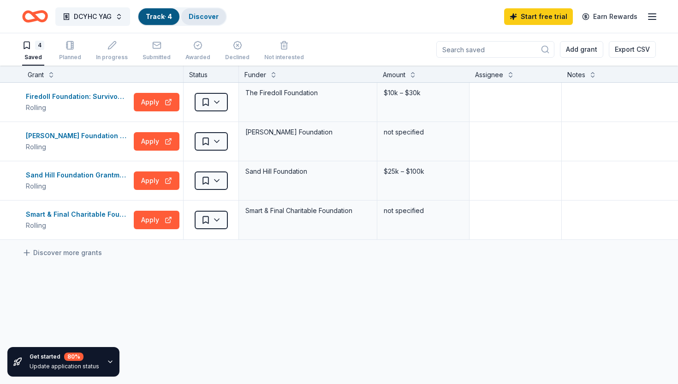
click at [206, 19] on link "Discover" at bounding box center [204, 16] width 30 height 8
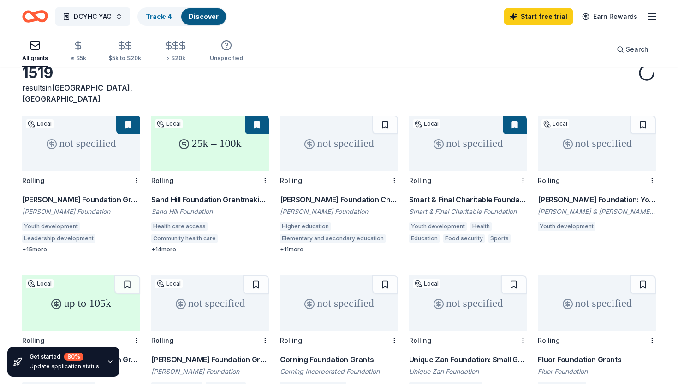
scroll to position [59, 0]
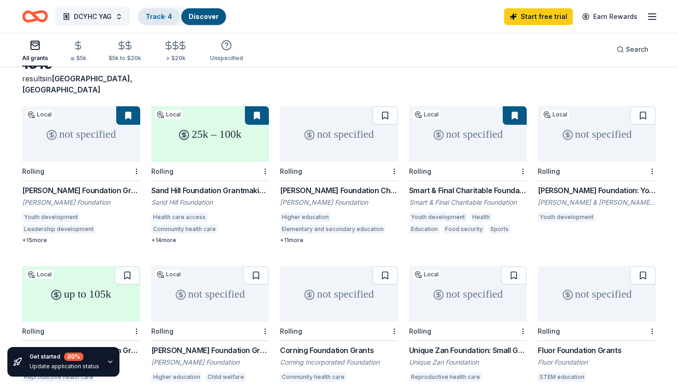
click at [158, 20] on div "Track · 4" at bounding box center [158, 16] width 41 height 17
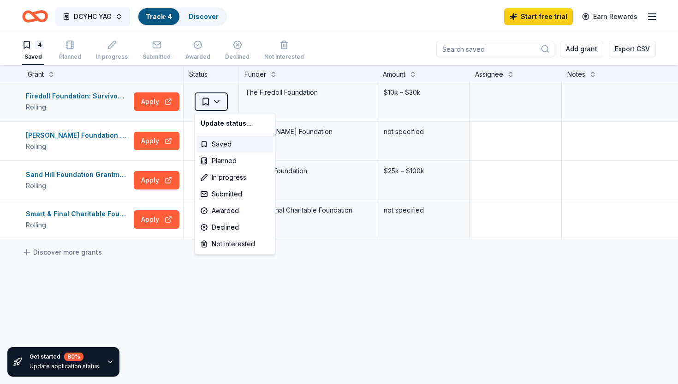
click at [220, 102] on html "DCYHC YAG Track · 4 Discover Start free trial Earn Rewards 4 Saved Planned In p…" at bounding box center [339, 192] width 678 height 384
click at [426, 269] on html "DCYHC YAG Track · 4 Discover Start free trial Earn Rewards 4 Saved Planned In p…" at bounding box center [339, 192] width 678 height 384
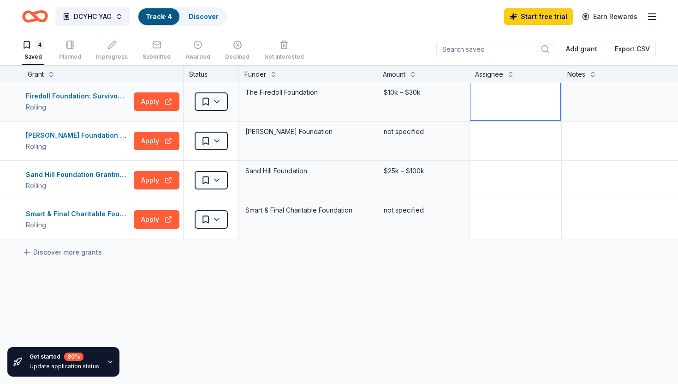
click at [509, 104] on textarea at bounding box center [516, 101] width 90 height 37
click at [518, 227] on textarea at bounding box center [516, 219] width 90 height 37
click at [500, 168] on textarea at bounding box center [516, 180] width 90 height 37
click at [500, 131] on textarea at bounding box center [516, 140] width 90 height 37
click at [491, 101] on textarea at bounding box center [516, 101] width 90 height 37
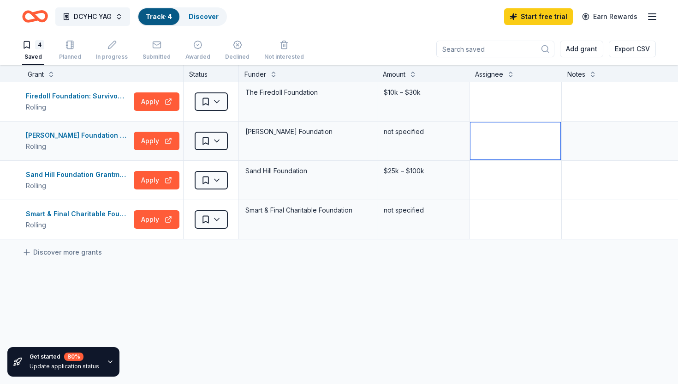
click at [510, 150] on textarea at bounding box center [516, 140] width 90 height 37
click at [511, 197] on textarea at bounding box center [516, 180] width 90 height 37
click at [515, 226] on textarea at bounding box center [516, 219] width 90 height 37
click at [506, 182] on textarea at bounding box center [516, 180] width 90 height 37
click at [505, 108] on textarea at bounding box center [516, 101] width 90 height 37
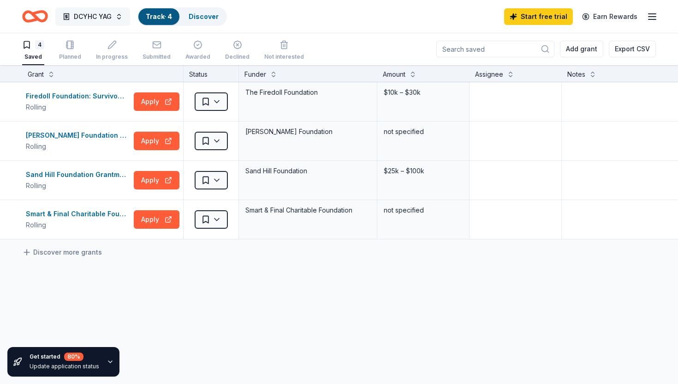
click at [108, 14] on span "DCYHC YAG" at bounding box center [93, 16] width 38 height 11
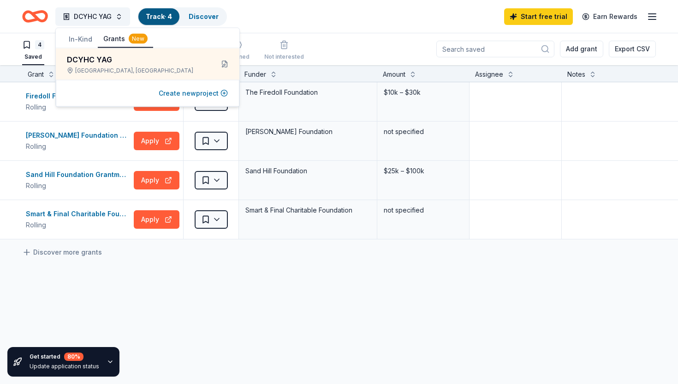
click at [206, 90] on button "Create new project" at bounding box center [193, 93] width 69 height 11
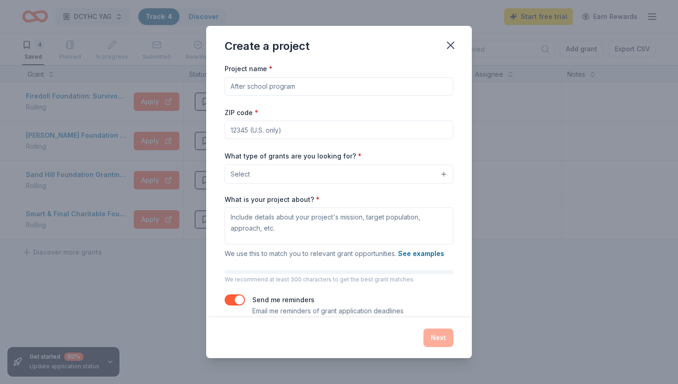
click at [295, 90] on input "Project name *" at bounding box center [339, 86] width 229 height 18
type input "testing"
click at [450, 46] on icon "button" at bounding box center [451, 45] width 6 height 6
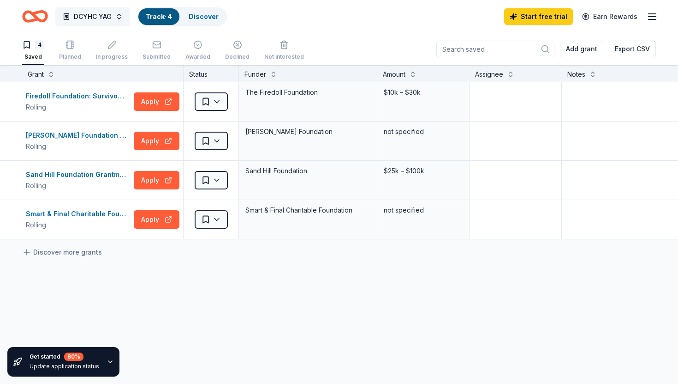
click at [109, 14] on span "DCYHC YAG" at bounding box center [93, 16] width 38 height 11
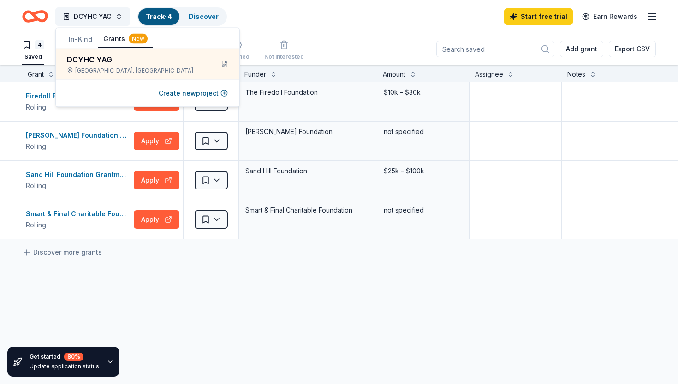
click at [327, 15] on div "DCYHC YAG Track · 4 Discover Start free trial Earn Rewards" at bounding box center [339, 17] width 634 height 22
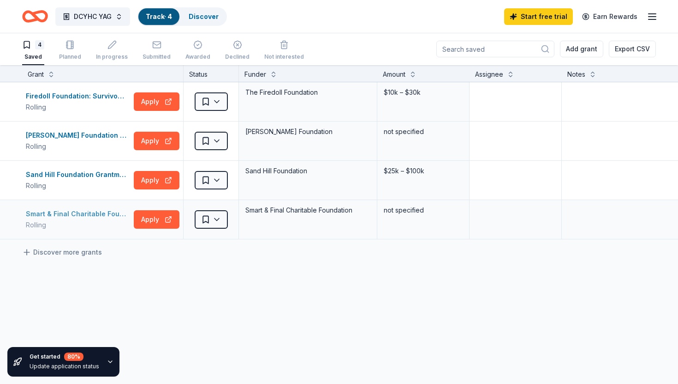
click at [78, 211] on div "Smart & Final Charitable Foundation Donations" at bounding box center [78, 213] width 104 height 11
click at [101, 17] on span "DCYHC YAG" at bounding box center [93, 16] width 38 height 11
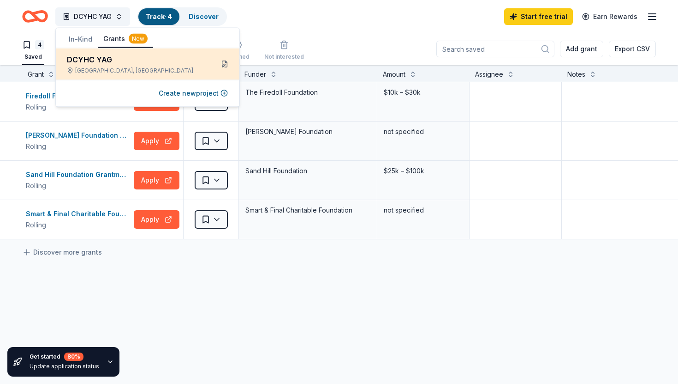
click at [226, 63] on button at bounding box center [224, 64] width 15 height 15
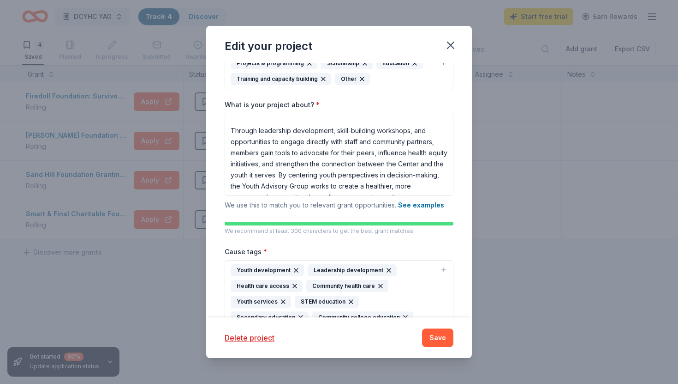
scroll to position [0, 0]
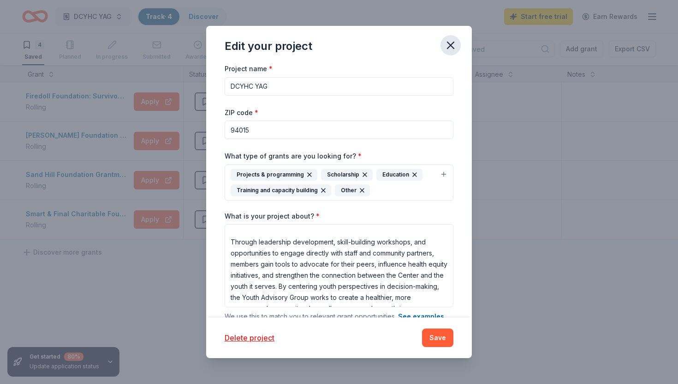
click at [454, 44] on icon "button" at bounding box center [450, 45] width 13 height 13
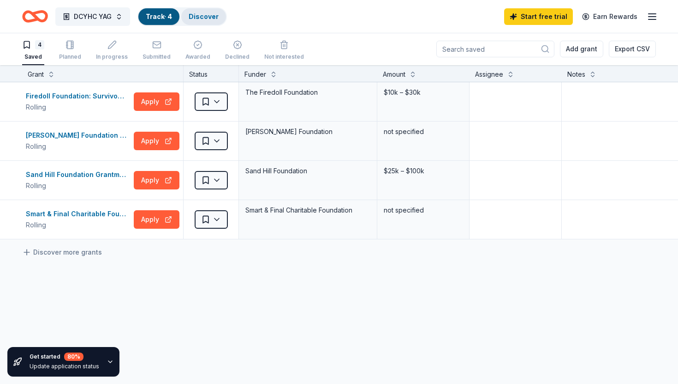
click at [206, 18] on link "Discover" at bounding box center [204, 16] width 30 height 8
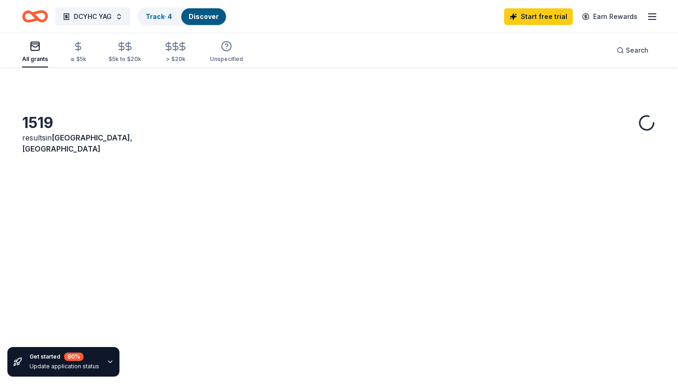
click at [209, 17] on link "Discover" at bounding box center [204, 16] width 30 height 8
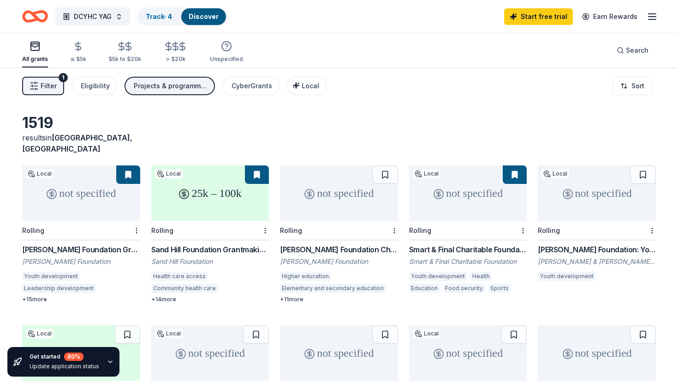
scroll to position [0, 0]
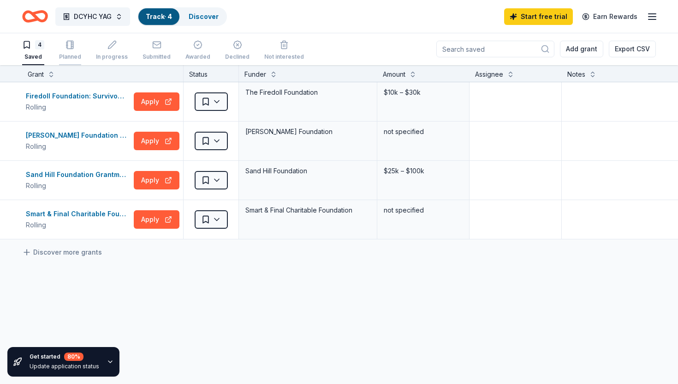
click at [69, 45] on icon "button" at bounding box center [70, 44] width 9 height 9
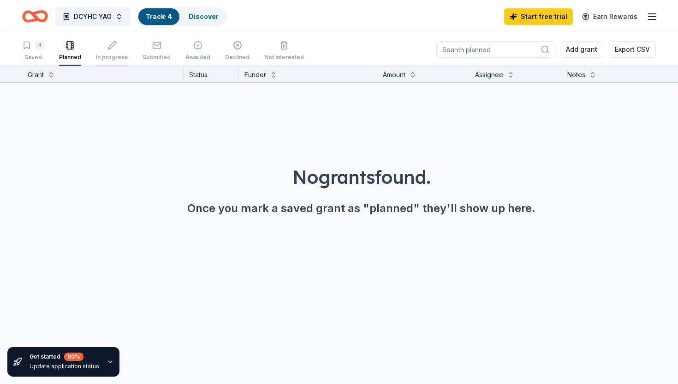
click at [109, 42] on icon "button" at bounding box center [112, 45] width 9 height 9
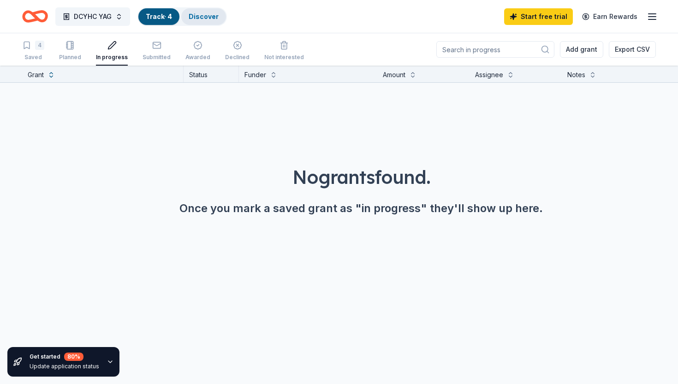
click at [194, 15] on link "Discover" at bounding box center [204, 16] width 30 height 8
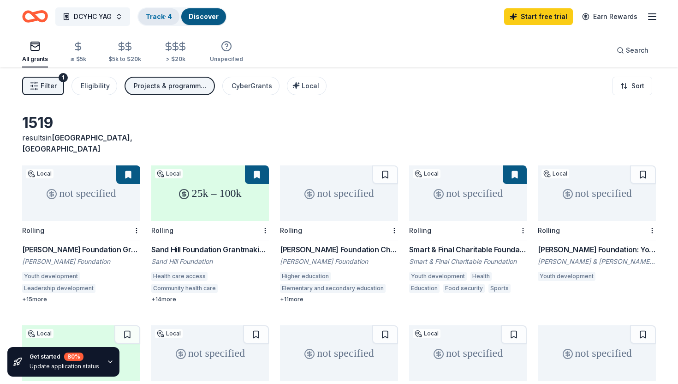
click at [159, 12] on link "Track · 4" at bounding box center [159, 16] width 26 height 8
click at [156, 15] on link "Track · 4" at bounding box center [159, 16] width 26 height 8
click at [520, 101] on div "Filter 1 Eligibility Projects & programming, Scholarship, Education, Training a…" at bounding box center [339, 85] width 678 height 37
click at [161, 17] on link "Track · 4" at bounding box center [159, 16] width 26 height 8
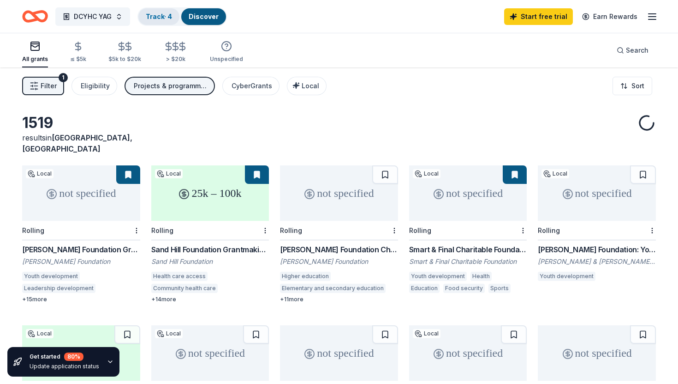
click at [166, 15] on link "Track · 4" at bounding box center [159, 16] width 26 height 8
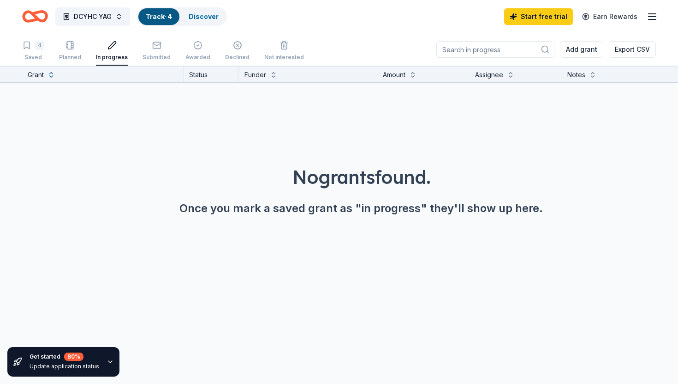
scroll to position [0, 0]
click at [33, 53] on div "4 Saved" at bounding box center [33, 50] width 22 height 20
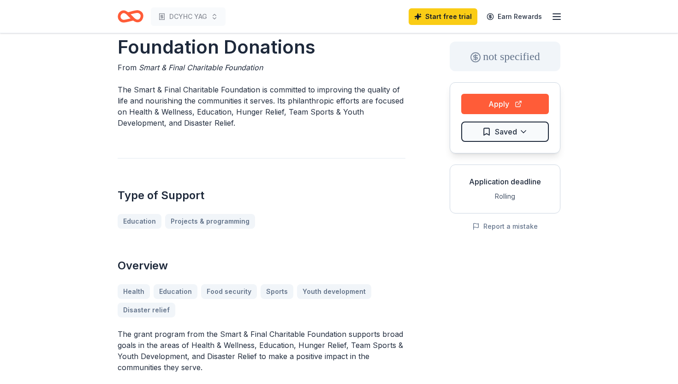
scroll to position [52, 0]
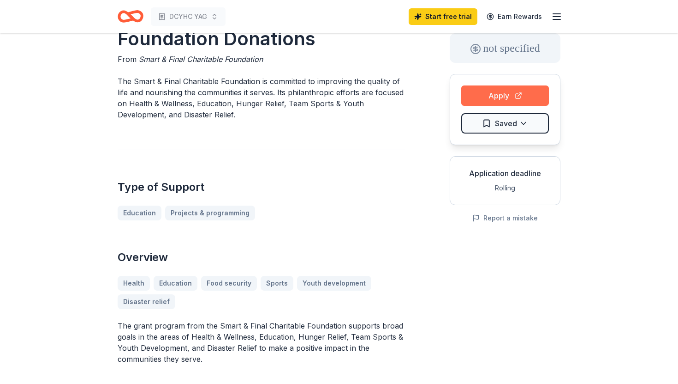
click at [478, 95] on button "Apply" at bounding box center [506, 95] width 88 height 20
